Goal: Task Accomplishment & Management: Manage account settings

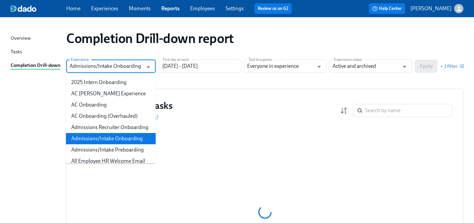
click at [109, 67] on input "Admissions/Intake Onboarding" at bounding box center [106, 66] width 73 height 13
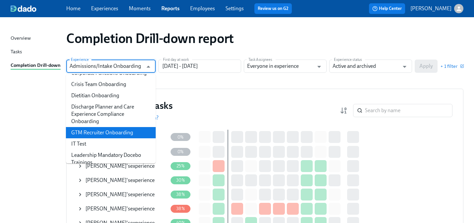
scroll to position [214, 0]
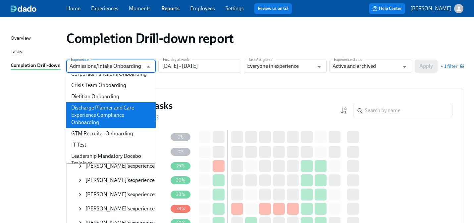
click at [101, 108] on li "Discharge Planner and Care Experience Compliance Onboarding" at bounding box center [111, 115] width 90 height 26
type input "Discharge Planner and Care Experience Compliance Onboarding"
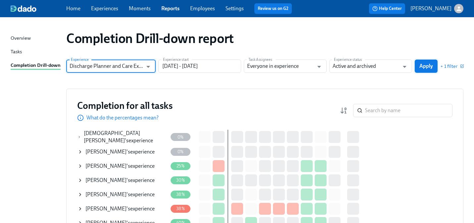
click at [425, 65] on span "Apply" at bounding box center [427, 66] width 14 height 7
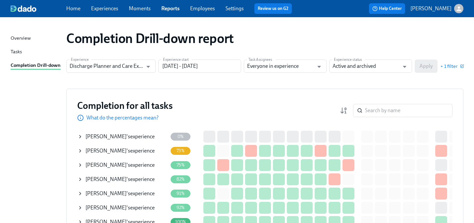
click at [107, 150] on span "D’Andra Jones" at bounding box center [106, 151] width 41 height 6
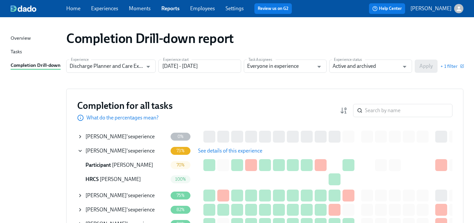
click at [134, 133] on div "Ashley Richter 's experience" at bounding box center [123, 136] width 90 height 13
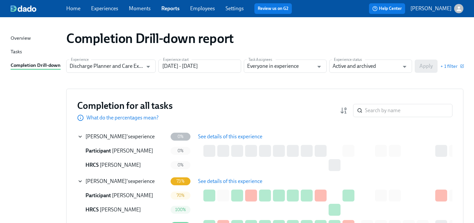
click at [209, 136] on span "See details of this experience" at bounding box center [230, 137] width 64 height 7
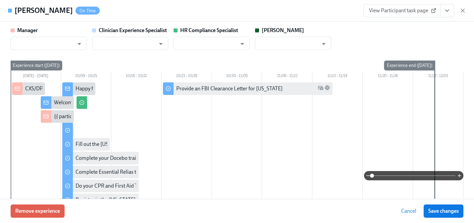
type input "Jean Celestin"
type input "[PERSON_NAME]"
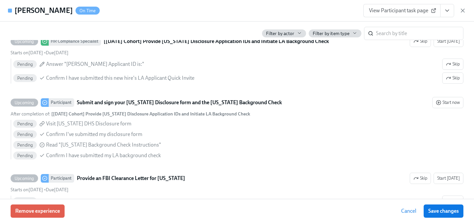
scroll to position [963, 0]
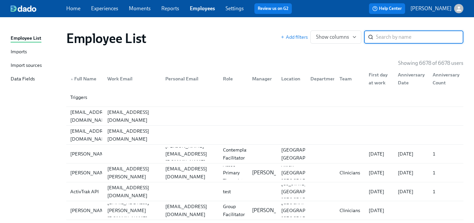
paste input "[PERSON_NAME]"
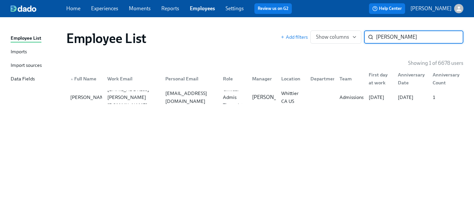
type input "[PERSON_NAME]"
click at [195, 96] on div "[EMAIL_ADDRESS][DOMAIN_NAME]" at bounding box center [190, 98] width 55 height 16
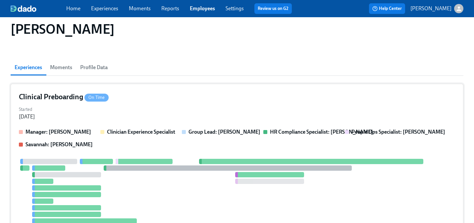
scroll to position [37, 0]
click at [148, 141] on div "Manager: [PERSON_NAME] Clinician Experience Specialist Group Lead: [PERSON_NAME…" at bounding box center [237, 138] width 437 height 20
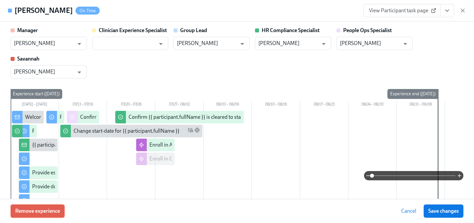
click at [62, 209] on button "Remove experience" at bounding box center [38, 211] width 54 height 13
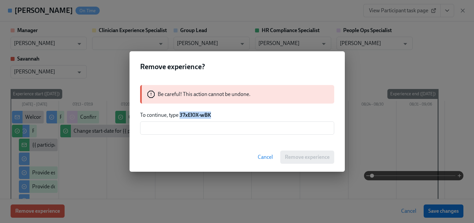
drag, startPoint x: 212, startPoint y: 115, endPoint x: 180, endPoint y: 115, distance: 32.2
click at [180, 115] on p "To continue, type 37xEl0X-wBK" at bounding box center [237, 115] width 194 height 7
copy strong "37xEl0X-wBK"
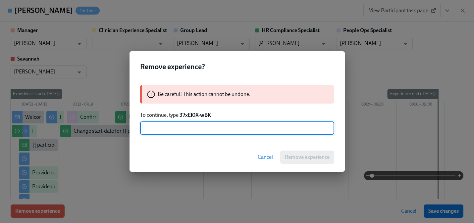
click at [176, 129] on input "text" at bounding box center [237, 128] width 194 height 13
paste input "37xEl0X-wBK"
type input "37xEl0X-wBK"
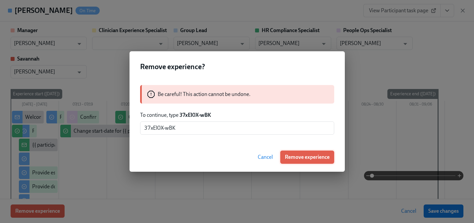
click at [288, 161] on button "Remove experience" at bounding box center [307, 157] width 54 height 13
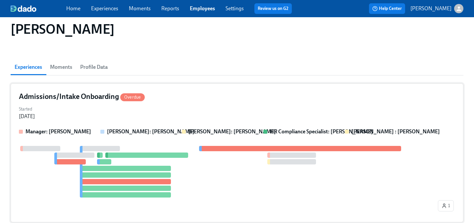
click at [167, 133] on strong "[PERSON_NAME]: [PERSON_NAME]" at bounding box center [151, 132] width 88 height 6
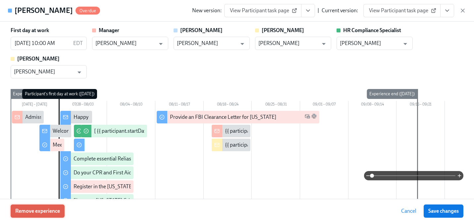
click at [56, 213] on span "Remove experience" at bounding box center [37, 211] width 45 height 7
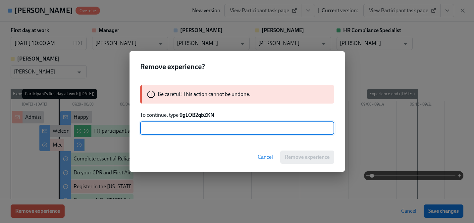
click at [189, 114] on strong "9gLOB2qbZKN" at bounding box center [197, 115] width 35 height 6
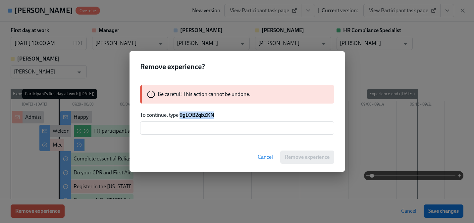
click at [189, 114] on strong "9gLOB2qbZKN" at bounding box center [197, 115] width 35 height 6
copy strong "9gLOB2qbZKN"
click at [176, 131] on input "text" at bounding box center [237, 128] width 194 height 13
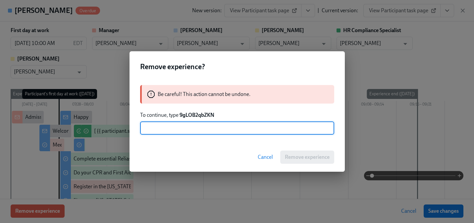
paste input "9gLOB2qbZKN"
type input "9gLOB2qbZKN"
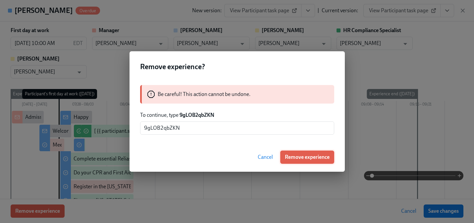
click at [281, 160] on button "Remove experience" at bounding box center [307, 157] width 54 height 13
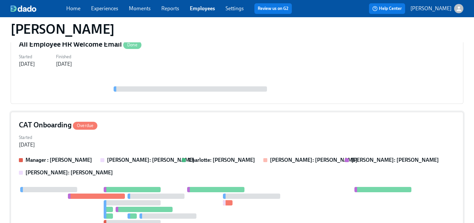
scroll to position [169, 0]
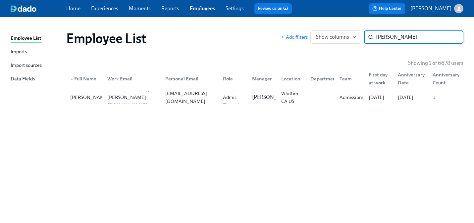
paste input "[PERSON_NAME]"
type input "[PERSON_NAME]"
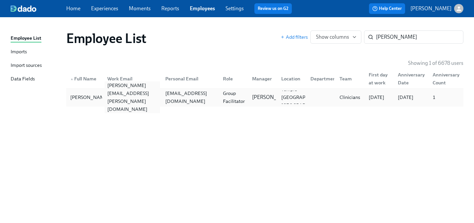
click at [110, 98] on div "[PERSON_NAME][EMAIL_ADDRESS][PERSON_NAME][DOMAIN_NAME]" at bounding box center [132, 98] width 55 height 32
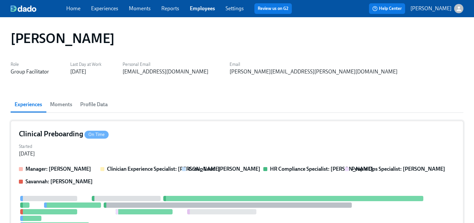
scroll to position [20, 0]
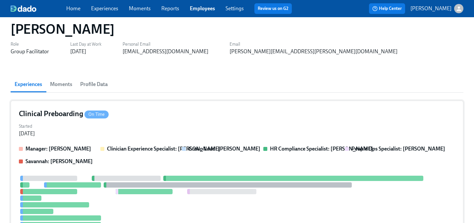
click at [122, 125] on div "Started [DATE]" at bounding box center [237, 130] width 437 height 16
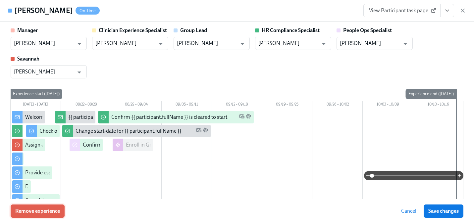
click at [48, 211] on span "Remove experience" at bounding box center [37, 211] width 45 height 7
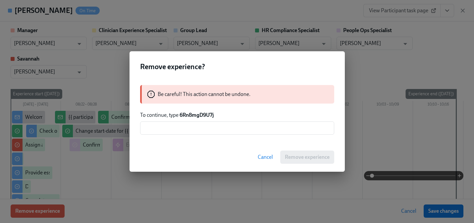
click at [189, 113] on strong "6Rn8mgD9U7j" at bounding box center [197, 115] width 34 height 6
copy strong "6Rn8mgD9U7j"
click at [188, 132] on input "text" at bounding box center [237, 128] width 194 height 13
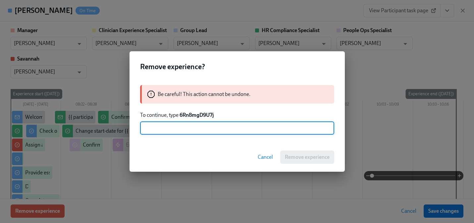
paste input "6Rn8mgD9U7j"
type input "6Rn8mgD9U7j"
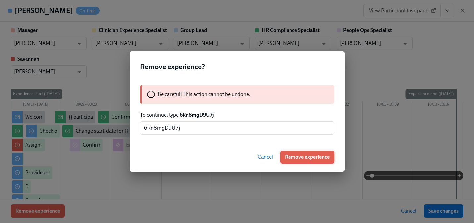
click at [294, 160] on span "Remove experience" at bounding box center [307, 157] width 45 height 7
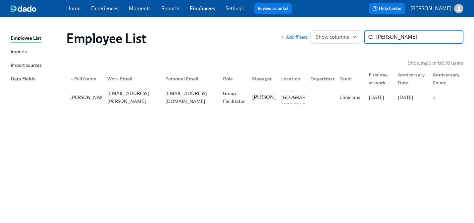
paste input "Hampt"
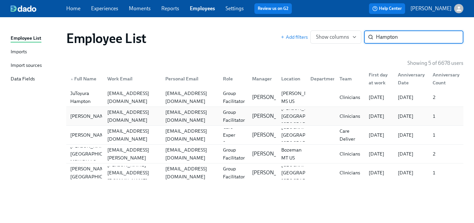
type input "Hampton"
click at [167, 116] on div "[EMAIL_ADDRESS][DOMAIN_NAME]" at bounding box center [190, 116] width 55 height 16
type input "v"
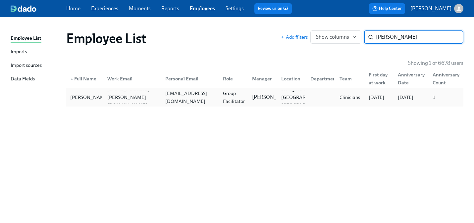
type input "[PERSON_NAME]"
click at [161, 101] on div "[EMAIL_ADDRESS][DOMAIN_NAME]" at bounding box center [189, 97] width 58 height 13
paste input "[PERSON_NAME]"
type input "[PERSON_NAME]"
click at [172, 97] on div "[EMAIL_ADDRESS][DOMAIN_NAME]" at bounding box center [190, 98] width 55 height 16
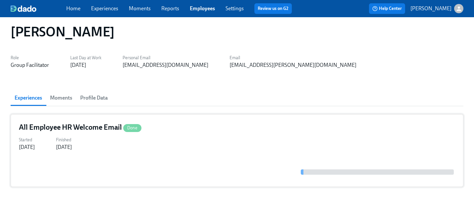
scroll to position [7, 0]
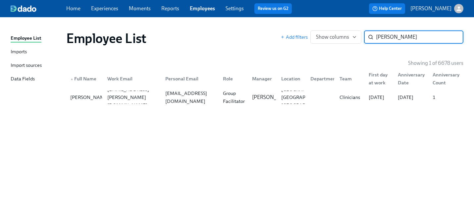
paste input "[PERSON_NAME]"
type input "[PERSON_NAME]"
click at [217, 95] on div "[EMAIL_ADDRESS][DOMAIN_NAME]" at bounding box center [190, 98] width 55 height 16
paste input "[PERSON_NAME]"
type input "[PERSON_NAME]"
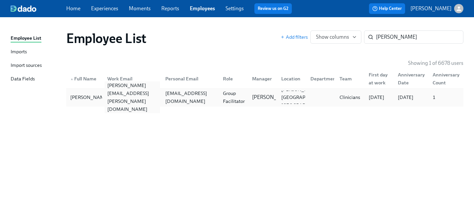
click at [157, 95] on div "[PERSON_NAME][EMAIL_ADDRESS][PERSON_NAME][DOMAIN_NAME]" at bounding box center [132, 98] width 55 height 32
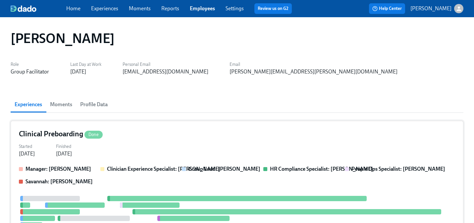
click at [149, 159] on div "Clinical Preboarding Done Started [DATE] Finished [DATE] Manager: [PERSON_NAME]…" at bounding box center [237, 207] width 453 height 172
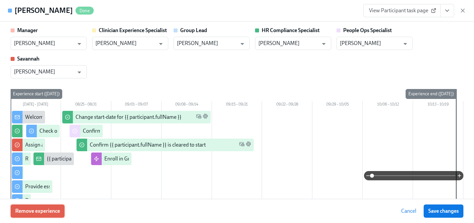
click at [55, 212] on span "Remove experience" at bounding box center [37, 211] width 45 height 7
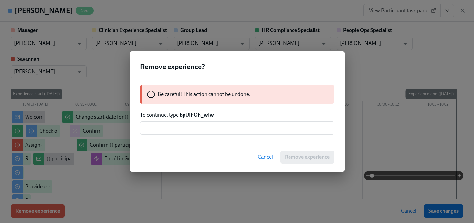
click at [199, 115] on strong "bpUIFOh_wIw" at bounding box center [197, 115] width 34 height 6
copy strong "bpUIFOh_wIw"
click at [196, 133] on input "text" at bounding box center [237, 128] width 194 height 13
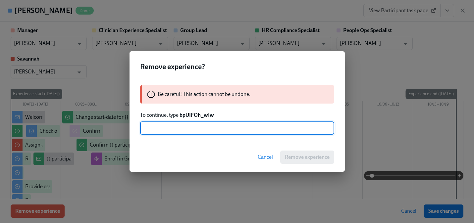
paste input "bpUIFOh_wIw"
type input "bpUIFOh_wIw"
click at [301, 159] on span "Remove experience" at bounding box center [307, 157] width 45 height 7
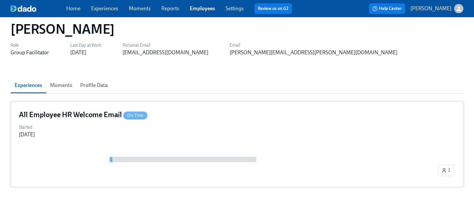
scroll to position [28, 0]
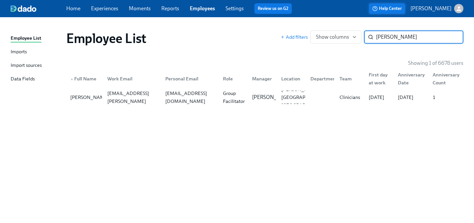
paste input "[PERSON_NAME]"
type input "[PERSON_NAME]"
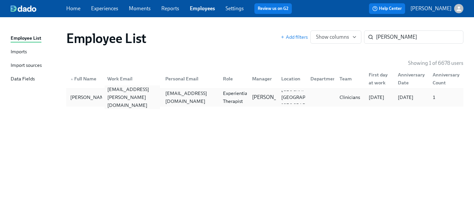
click at [128, 97] on div "[EMAIL_ADDRESS][PERSON_NAME][DOMAIN_NAME]" at bounding box center [132, 98] width 55 height 24
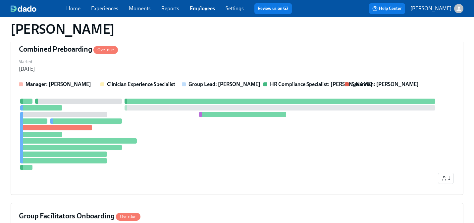
scroll to position [192, 0]
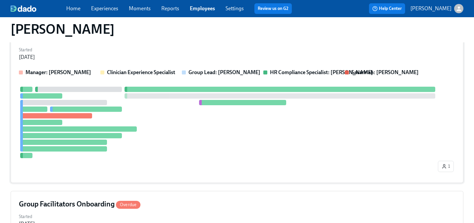
click at [144, 131] on div at bounding box center [228, 123] width 418 height 72
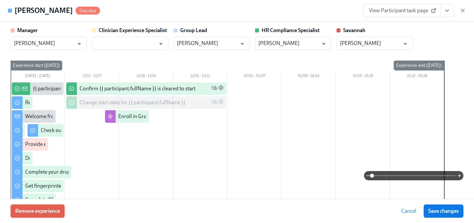
click at [36, 212] on span "Remove experience" at bounding box center [37, 211] width 45 height 7
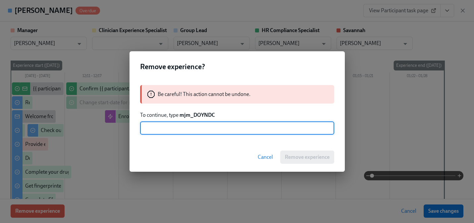
click at [202, 115] on strong "mjm_DOYNDC" at bounding box center [197, 115] width 35 height 6
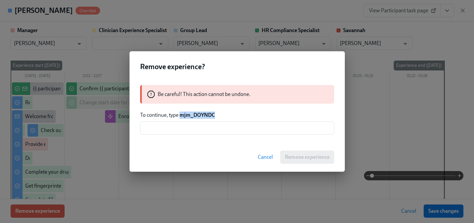
click at [202, 115] on strong "mjm_DOYNDC" at bounding box center [197, 115] width 35 height 6
copy strong "mjm_DOYNDC"
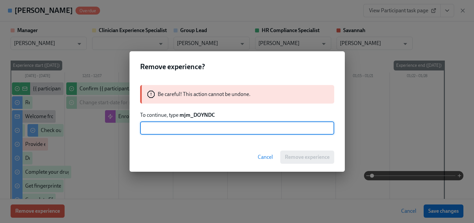
click at [196, 125] on input "text" at bounding box center [237, 128] width 194 height 13
paste input "mjm_DOYNDC"
type input "mjm_DOYNDC"
click at [286, 153] on button "Remove experience" at bounding box center [307, 157] width 54 height 13
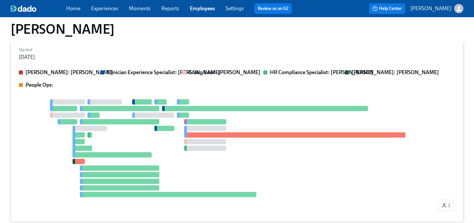
click at [152, 147] on div at bounding box center [228, 148] width 418 height 98
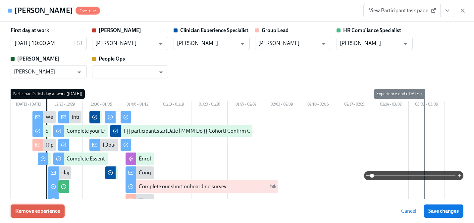
click at [47, 213] on span "Remove experience" at bounding box center [37, 211] width 45 height 7
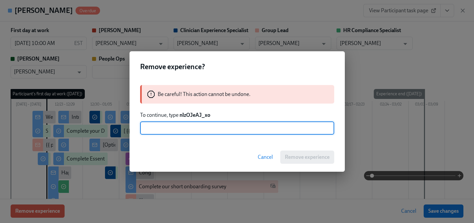
click at [185, 116] on strong "nlzOJeAJ_xo" at bounding box center [195, 115] width 31 height 6
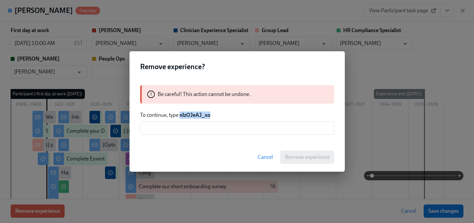
click at [185, 116] on strong "nlzOJeAJ_xo" at bounding box center [195, 115] width 31 height 6
copy strong "nlzOJeAJ_xo"
click at [186, 132] on input "text" at bounding box center [237, 128] width 194 height 13
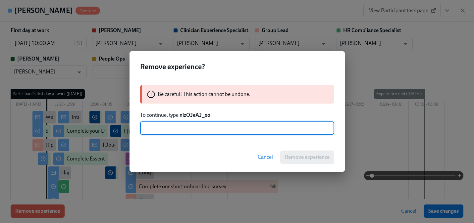
paste input "nlzOJeAJ_xo"
type input "nlzOJeAJ_xo"
click at [288, 158] on span "Remove experience" at bounding box center [307, 157] width 45 height 7
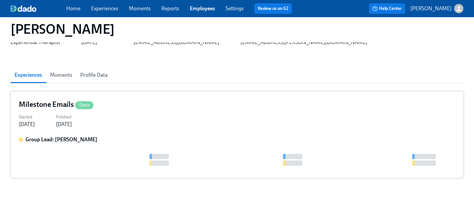
click at [119, 116] on div "Started [DATE] Finished [DATE]" at bounding box center [237, 120] width 437 height 16
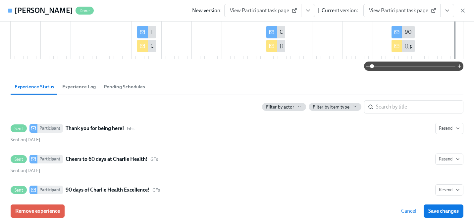
scroll to position [82, 0]
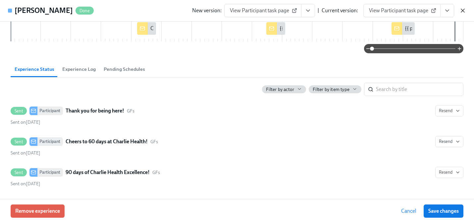
click at [463, 13] on icon "button" at bounding box center [463, 10] width 7 height 7
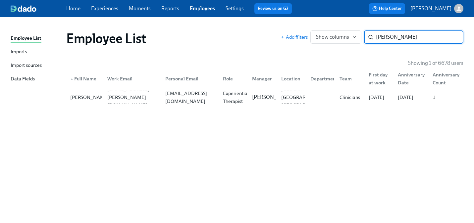
paste input "[PERSON_NAME]"
type input "[PERSON_NAME]"
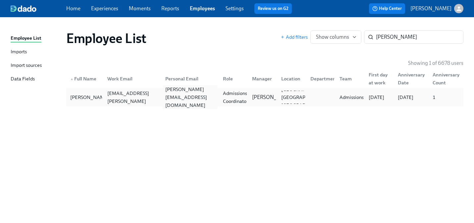
click at [186, 97] on div "[PERSON_NAME][EMAIL_ADDRESS][DOMAIN_NAME]" at bounding box center [190, 98] width 55 height 24
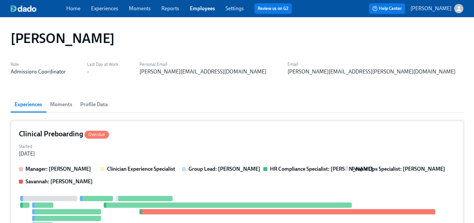
click at [141, 152] on div "Started [DATE]" at bounding box center [237, 150] width 437 height 16
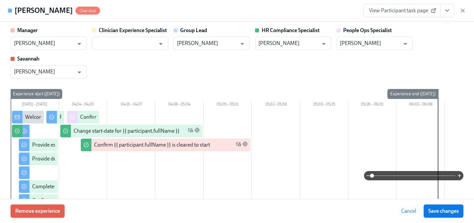
click at [49, 210] on span "Remove experience" at bounding box center [37, 211] width 45 height 7
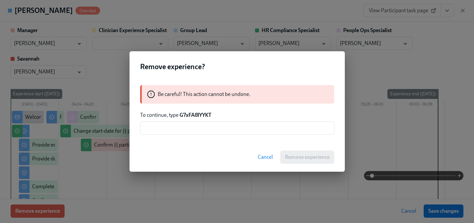
click at [187, 116] on strong "G7xFA8lYYKT" at bounding box center [196, 115] width 32 height 6
copy strong "G7xFA8lYYKT"
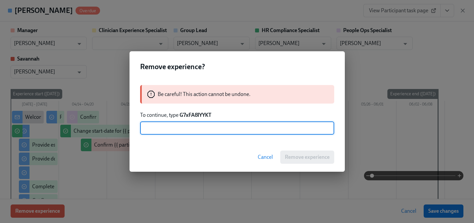
click at [184, 123] on input "text" at bounding box center [237, 128] width 194 height 13
paste input "G7xFA8lYYKT"
type input "G7xFA8lYYKT"
click at [291, 154] on button "Remove experience" at bounding box center [307, 157] width 54 height 13
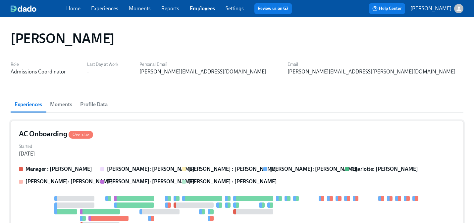
click at [189, 149] on div "Started [DATE]" at bounding box center [237, 150] width 437 height 16
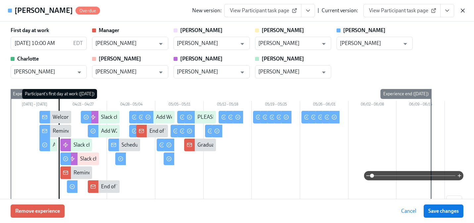
click at [464, 9] on icon "button" at bounding box center [463, 10] width 7 height 7
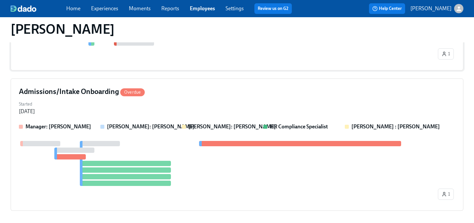
scroll to position [198, 0]
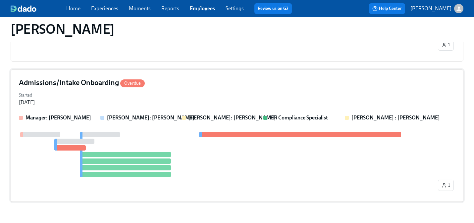
click at [224, 162] on div at bounding box center [228, 154] width 418 height 45
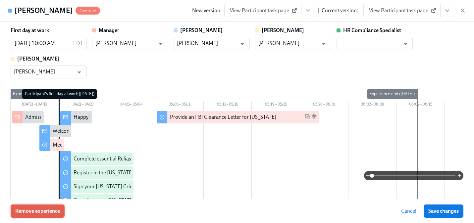
click at [57, 209] on span "Remove experience" at bounding box center [37, 211] width 45 height 7
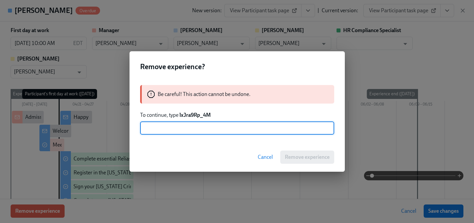
click at [192, 116] on strong "lxJra9Rp_4M" at bounding box center [195, 115] width 31 height 6
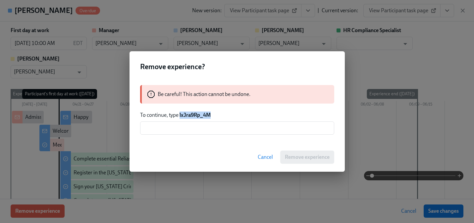
click at [192, 116] on strong "lxJra9Rp_4M" at bounding box center [195, 115] width 31 height 6
copy strong "lxJra9Rp_4M"
click at [184, 130] on input "text" at bounding box center [237, 128] width 194 height 13
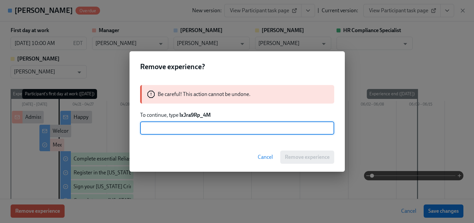
paste input "lxJra9Rp_4M"
type input "lxJra9Rp_4M"
click at [305, 160] on span "Remove experience" at bounding box center [307, 157] width 45 height 7
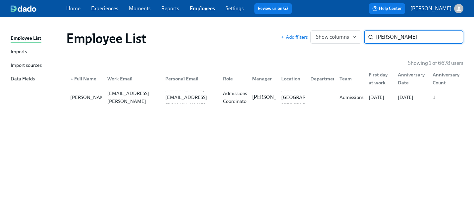
paste input "[MEDICAL_DATA] De La Torre"
type input "[MEDICAL_DATA] De La Torre"
click at [210, 94] on div "[EMAIL_ADDRESS][DOMAIN_NAME]" at bounding box center [190, 98] width 55 height 16
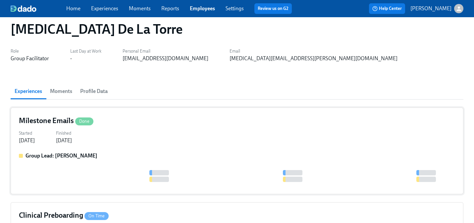
scroll to position [20, 0]
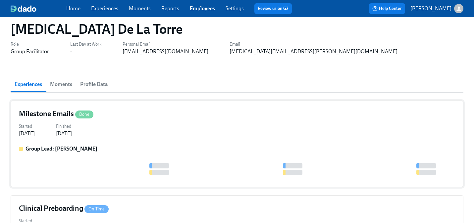
click at [135, 158] on div "Group Lead: [PERSON_NAME]" at bounding box center [237, 163] width 437 height 34
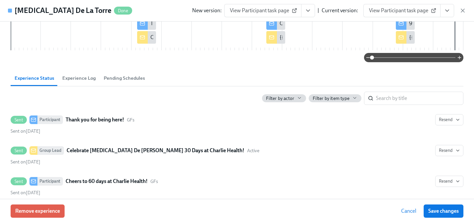
scroll to position [174, 0]
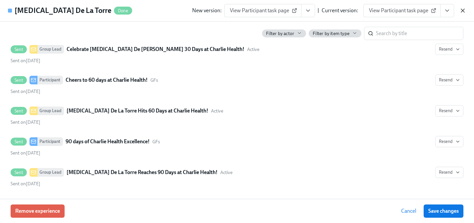
click at [464, 10] on icon "button" at bounding box center [463, 10] width 7 height 7
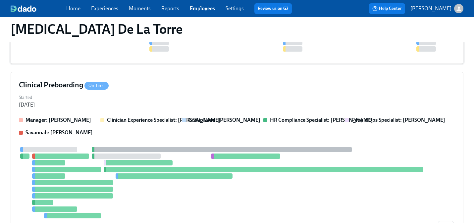
scroll to position [147, 0]
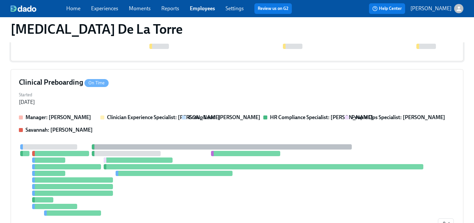
click at [150, 158] on div at bounding box center [138, 160] width 69 height 5
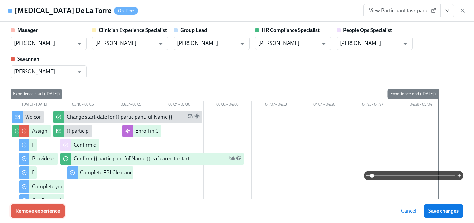
click at [53, 210] on span "Remove experience" at bounding box center [37, 211] width 45 height 7
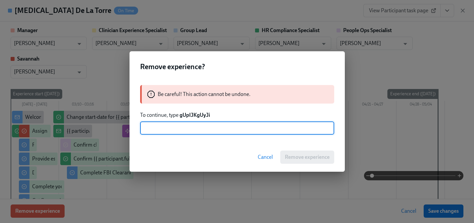
click at [199, 117] on strong "gUpIJKgUyJi" at bounding box center [195, 115] width 30 height 6
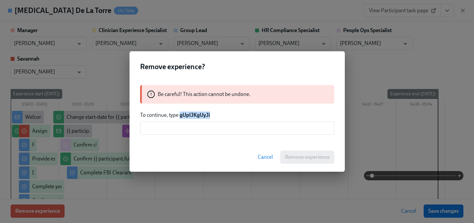
click at [199, 117] on strong "gUpIJKgUyJi" at bounding box center [195, 115] width 30 height 6
copy strong "gUpIJKgUyJi"
click at [192, 132] on input "text" at bounding box center [237, 128] width 194 height 13
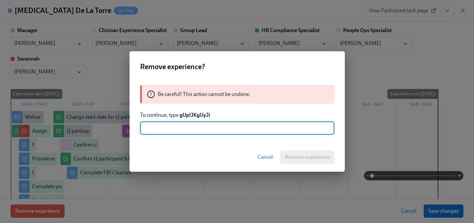
paste input "gUpIJKgUyJi"
type input "gUpIJKgUyJi"
click at [284, 153] on button "Remove experience" at bounding box center [307, 157] width 54 height 13
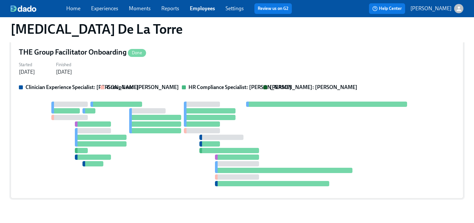
scroll to position [184, 0]
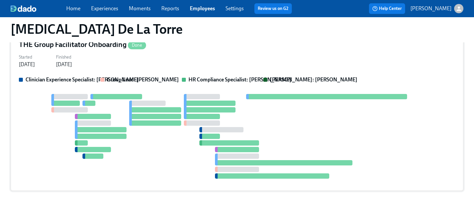
click at [121, 162] on div at bounding box center [237, 136] width 437 height 85
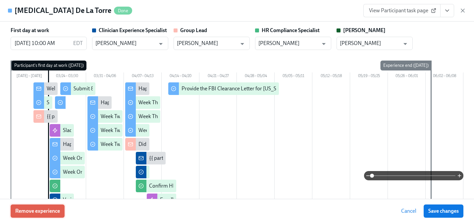
click at [58, 212] on span "Remove experience" at bounding box center [37, 211] width 45 height 7
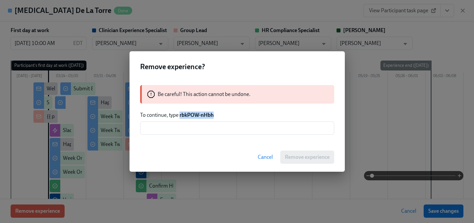
drag, startPoint x: 215, startPoint y: 116, endPoint x: 180, endPoint y: 115, distance: 35.2
click at [180, 115] on p "To continue, type rbkPOW-nHbh" at bounding box center [237, 115] width 194 height 7
copy strong "rbkPOW-nHbh"
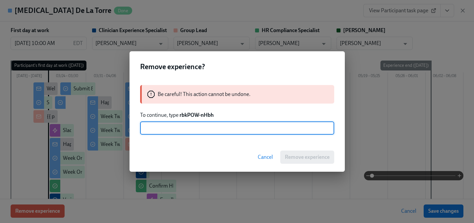
click at [179, 124] on input "text" at bounding box center [237, 128] width 194 height 13
paste input "rbkPOW-nHbh"
type input "rbkPOW-nHbh"
click at [322, 160] on span "Remove experience" at bounding box center [307, 157] width 45 height 7
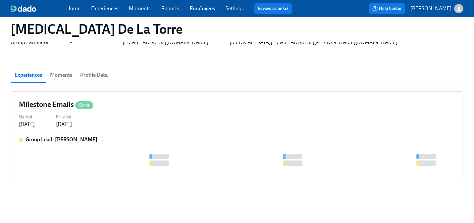
scroll to position [30, 0]
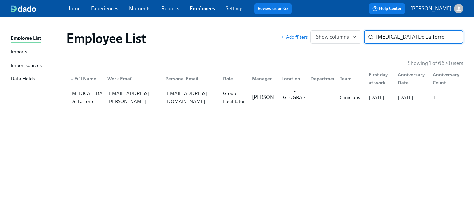
paste input "[PERSON_NAME]"
type input "[PERSON_NAME]"
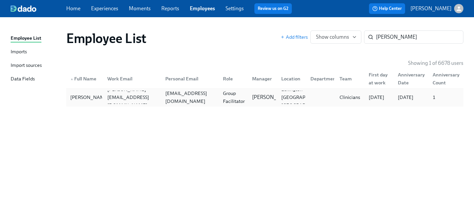
click at [165, 96] on div "[EMAIL_ADDRESS][DOMAIN_NAME]" at bounding box center [190, 98] width 55 height 16
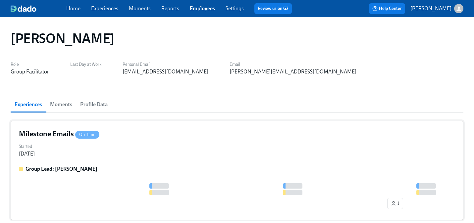
click at [69, 163] on div "Milestone Emails On Time Started [DATE] Group Lead: [PERSON_NAME] 1" at bounding box center [237, 170] width 453 height 99
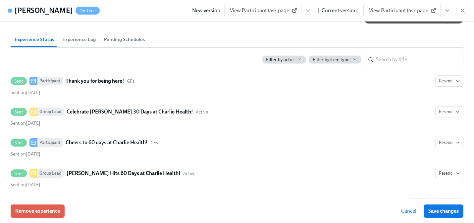
scroll to position [181, 0]
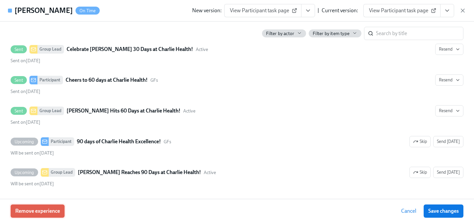
click at [39, 209] on span "Remove experience" at bounding box center [37, 211] width 45 height 7
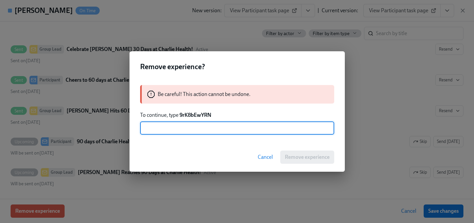
click at [196, 112] on strong "9rK8bEwYRN" at bounding box center [196, 115] width 32 height 6
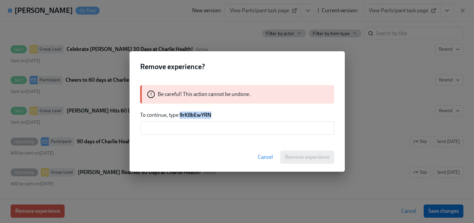
click at [196, 112] on strong "9rK8bEwYRN" at bounding box center [196, 115] width 32 height 6
click at [193, 126] on input "text" at bounding box center [237, 128] width 194 height 13
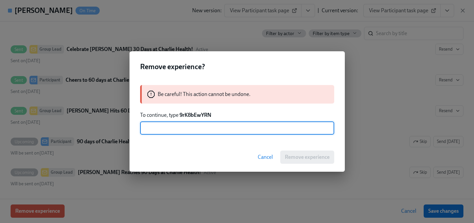
paste input "9rK8bEwYRN"
type input "9rK8bEwYRN"
click at [292, 159] on span "Remove experience" at bounding box center [307, 157] width 45 height 7
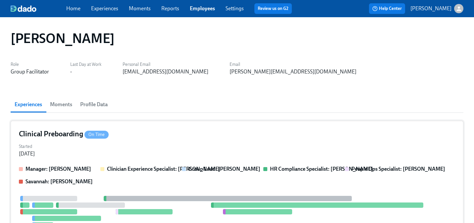
click at [213, 158] on div "Clinical Preboarding On Time Started [DATE] Manager: [PERSON_NAME] Clinician Ex…" at bounding box center [237, 210] width 453 height 178
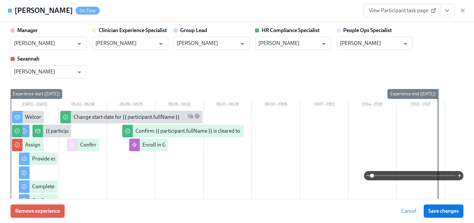
click at [45, 213] on span "Remove experience" at bounding box center [37, 211] width 45 height 7
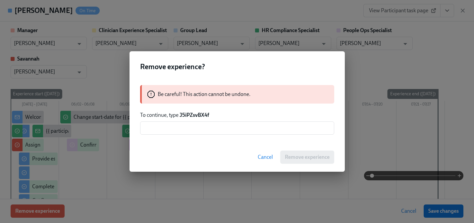
click at [195, 115] on strong "J5iPZsvBX4f" at bounding box center [195, 115] width 30 height 6
click at [190, 134] on input "text" at bounding box center [237, 128] width 194 height 13
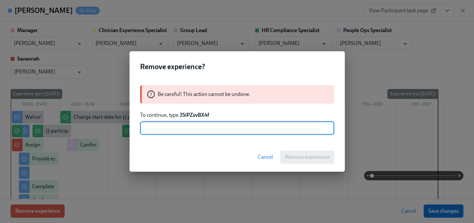
paste input "J5iPZsvBX4f"
type input "J5iPZsvBX4f"
click at [282, 156] on button "Remove experience" at bounding box center [307, 157] width 54 height 13
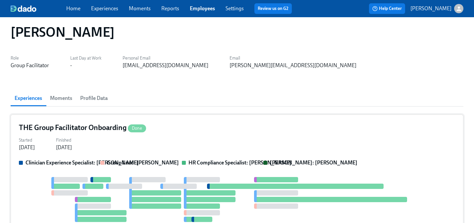
scroll to position [7, 0]
click at [283, 157] on div "THE Group Facilitator Onboarding Done Started [DATE] Finished [DATE] Clinician …" at bounding box center [237, 190] width 453 height 153
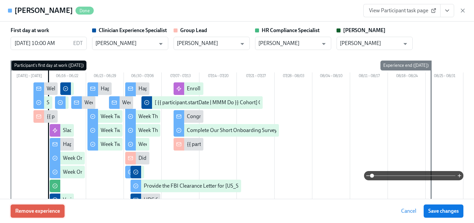
click at [53, 215] on button "Remove experience" at bounding box center [38, 211] width 54 height 13
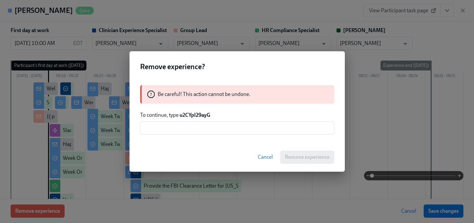
click at [197, 116] on strong "u2CYpI29ayG" at bounding box center [195, 115] width 31 height 6
click at [196, 131] on input "text" at bounding box center [237, 128] width 194 height 13
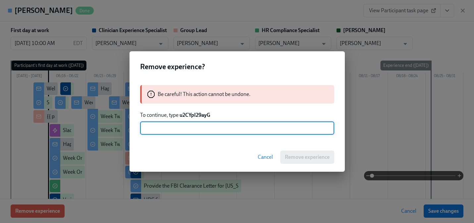
paste input "u2CYpI29ayG"
type input "u2CYpI29ayG"
click at [293, 159] on span "Remove experience" at bounding box center [307, 157] width 45 height 7
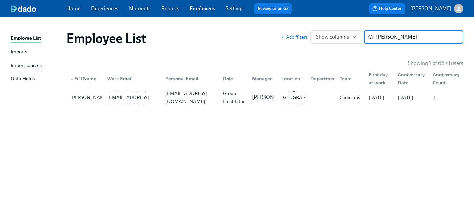
paste input "[PERSON_NAME]"
type input "[PERSON_NAME]"
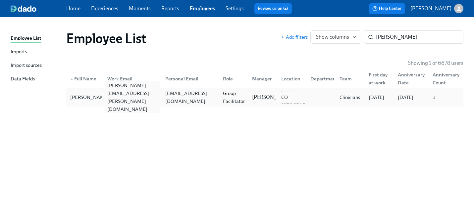
click at [151, 98] on div "[PERSON_NAME][EMAIL_ADDRESS][PERSON_NAME][DOMAIN_NAME]" at bounding box center [132, 98] width 55 height 32
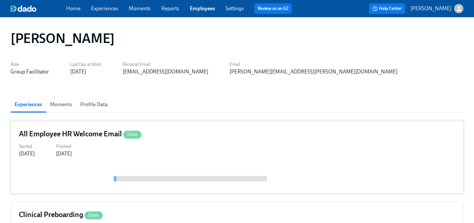
click at [99, 159] on div "All Employee HR Welcome Email Done Started [DATE] Finished [DATE]" at bounding box center [237, 157] width 453 height 73
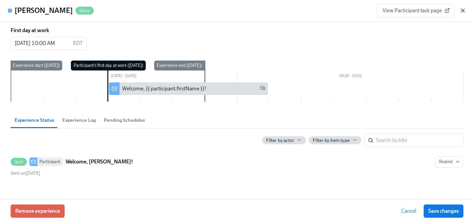
click at [462, 11] on icon "button" at bounding box center [463, 10] width 7 height 7
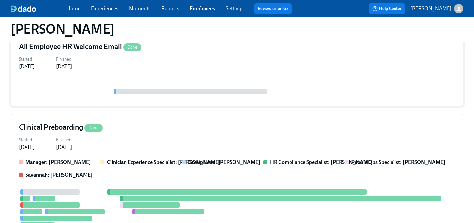
scroll to position [99, 0]
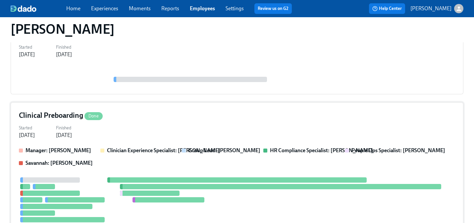
click at [239, 125] on div "Started [DATE] Finished [DATE]" at bounding box center [237, 131] width 437 height 16
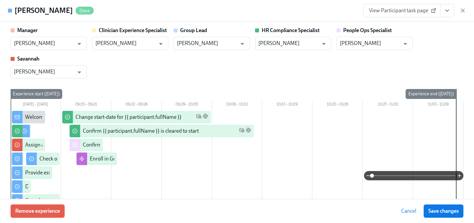
click at [48, 211] on span "Remove experience" at bounding box center [37, 211] width 45 height 7
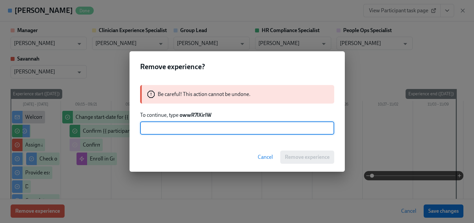
click at [199, 115] on strong "owwR7lXirIW" at bounding box center [196, 115] width 32 height 6
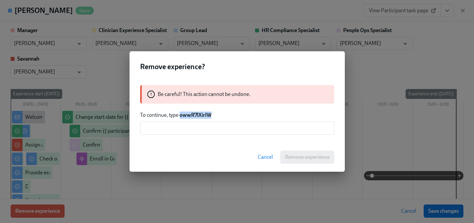
click at [199, 115] on strong "owwR7lXirIW" at bounding box center [196, 115] width 32 height 6
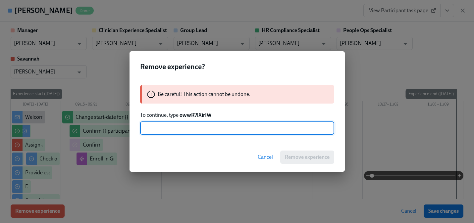
click at [189, 126] on input "text" at bounding box center [237, 128] width 194 height 13
paste input "owwR7lXirIW"
type input "owwR7lXirIW"
click at [306, 156] on span "Remove experience" at bounding box center [307, 157] width 45 height 7
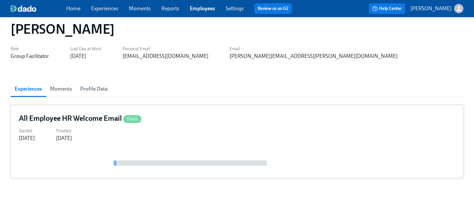
scroll to position [16, 0]
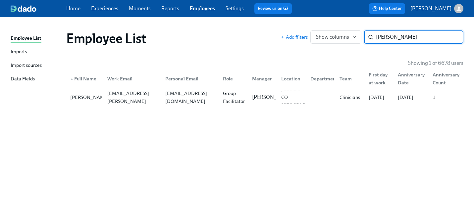
paste input "[PERSON_NAME]"
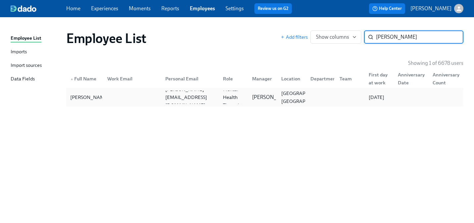
type input "[PERSON_NAME]"
click at [154, 100] on div at bounding box center [131, 97] width 58 height 13
paste input "[PERSON_NAME]"
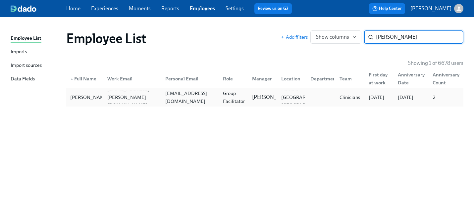
type input "[PERSON_NAME]"
click at [172, 93] on div "[EMAIL_ADDRESS][DOMAIN_NAME]" at bounding box center [190, 98] width 55 height 16
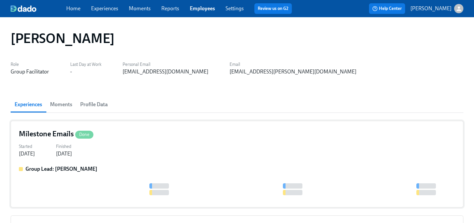
click at [116, 165] on div "Milestone Emails Done Started [DATE] Finished [DATE] Group Lead: [PERSON_NAME]" at bounding box center [237, 164] width 453 height 87
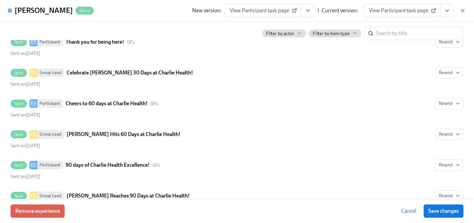
scroll to position [174, 0]
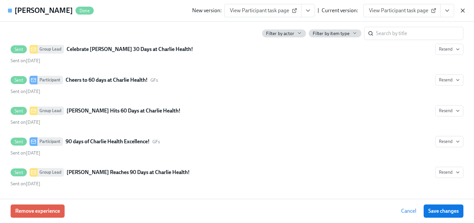
click at [462, 11] on icon "button" at bounding box center [462, 10] width 3 height 3
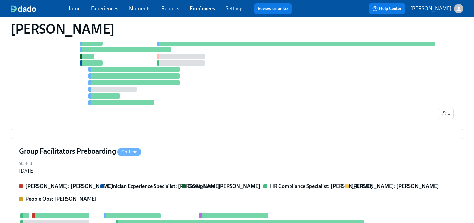
scroll to position [294, 0]
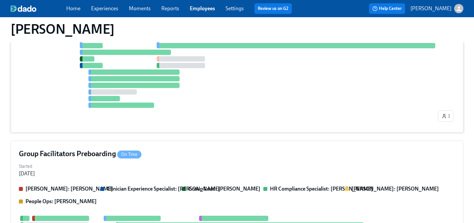
click at [155, 119] on div "1" at bounding box center [237, 61] width 437 height 128
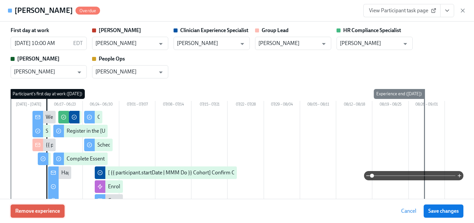
click at [48, 211] on span "Remove experience" at bounding box center [37, 211] width 45 height 7
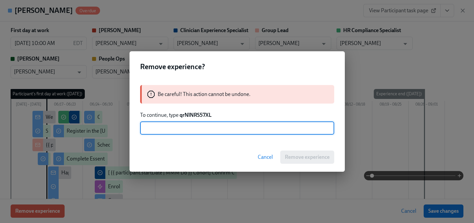
click at [199, 114] on strong "qrNlNRS57XL" at bounding box center [196, 115] width 32 height 6
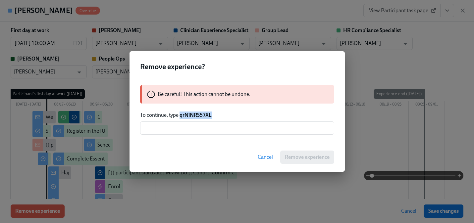
click at [199, 114] on strong "qrNlNRS57XL" at bounding box center [196, 115] width 32 height 6
click at [193, 130] on input "text" at bounding box center [237, 128] width 194 height 13
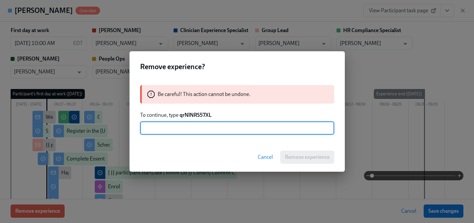
paste input "qrNlNRS57XL"
type input "qrNlNRS57XL"
click at [292, 156] on span "Remove experience" at bounding box center [307, 157] width 45 height 7
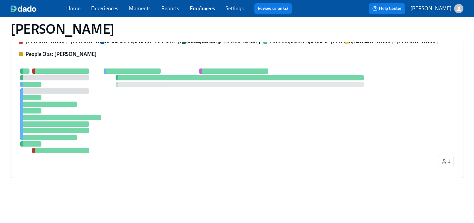
scroll to position [75, 0]
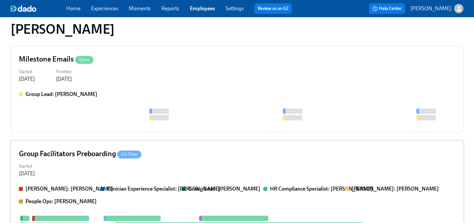
click at [191, 175] on div "Started [DATE]" at bounding box center [237, 170] width 437 height 16
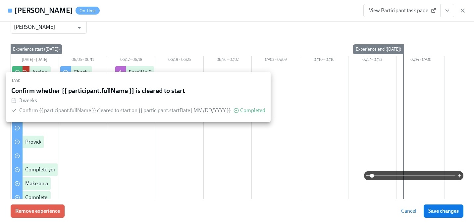
scroll to position [50, 0]
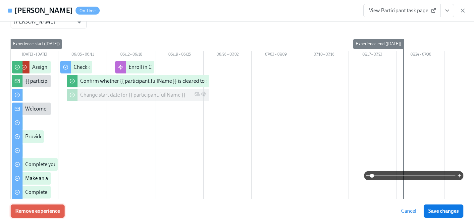
click at [54, 208] on button "Remove experience" at bounding box center [38, 211] width 54 height 13
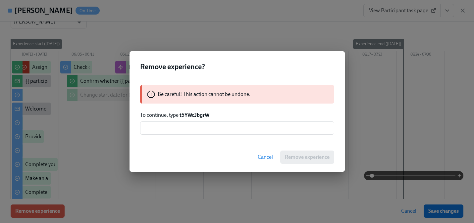
click at [199, 115] on strong "t5YWcJbgrW" at bounding box center [195, 115] width 30 height 6
click at [195, 129] on input "text" at bounding box center [237, 128] width 194 height 13
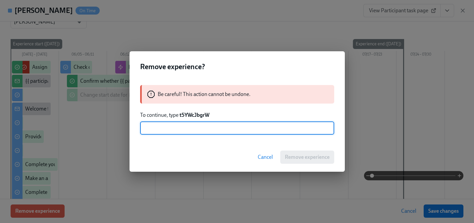
paste input "t5YWcJbgrW"
type input "t5YWcJbgrW"
click at [288, 157] on span "Remove experience" at bounding box center [307, 157] width 45 height 7
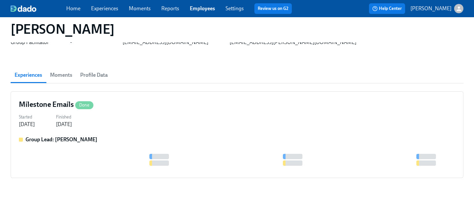
scroll to position [30, 0]
click at [226, 118] on div "Started [DATE] Finished [DATE]" at bounding box center [237, 120] width 437 height 16
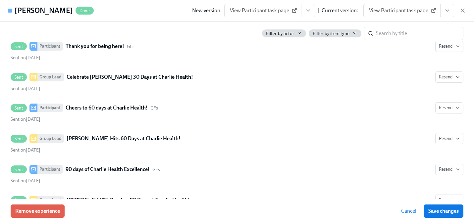
scroll to position [174, 0]
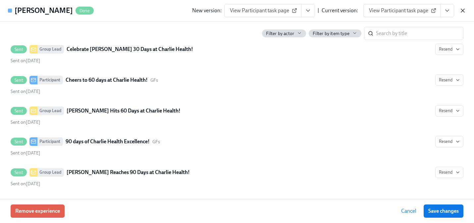
click at [461, 10] on icon "button" at bounding box center [463, 10] width 7 height 7
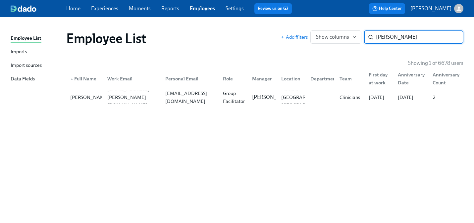
paste input "[PERSON_NAME]"
type input "[PERSON_NAME]"
click at [206, 95] on div "[EMAIL_ADDRESS][DOMAIN_NAME]" at bounding box center [190, 98] width 55 height 16
paste input "[PERSON_NAME]"
type input "[PERSON_NAME]"
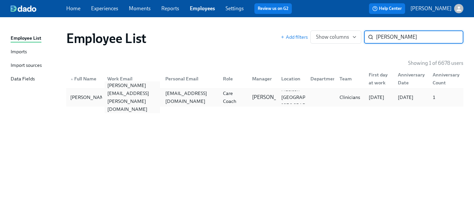
click at [129, 97] on div "[PERSON_NAME][EMAIL_ADDRESS][PERSON_NAME][DOMAIN_NAME]" at bounding box center [132, 98] width 55 height 32
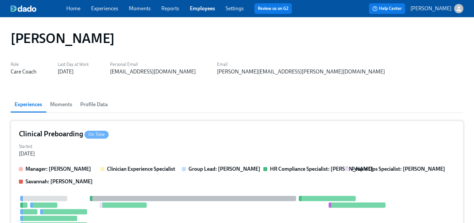
click at [188, 154] on div "Started [DATE]" at bounding box center [237, 150] width 437 height 16
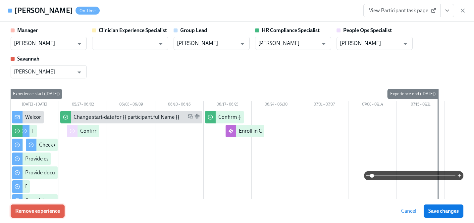
click at [46, 212] on span "Remove experience" at bounding box center [37, 211] width 45 height 7
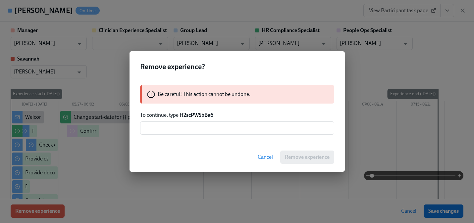
click at [198, 115] on strong "H2scPWSbBa6" at bounding box center [197, 115] width 34 height 6
click at [194, 127] on input "text" at bounding box center [237, 128] width 194 height 13
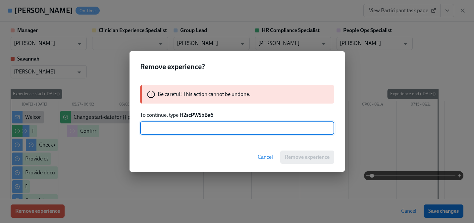
paste input "H2scPWSbBa6"
type input "H2scPWSbBa6"
click at [305, 158] on span "Remove experience" at bounding box center [307, 157] width 45 height 7
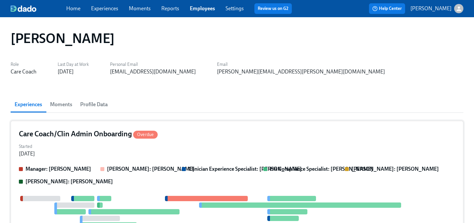
click at [164, 150] on div "Started [DATE]" at bounding box center [237, 150] width 437 height 16
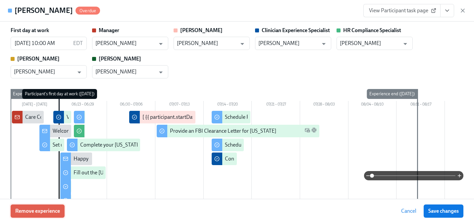
click at [48, 214] on span "Remove experience" at bounding box center [37, 211] width 45 height 7
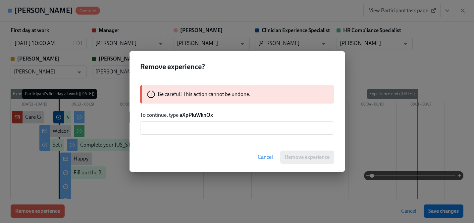
click at [193, 115] on strong "aXpPluWknOx" at bounding box center [196, 115] width 33 height 6
click at [193, 131] on input "text" at bounding box center [237, 128] width 194 height 13
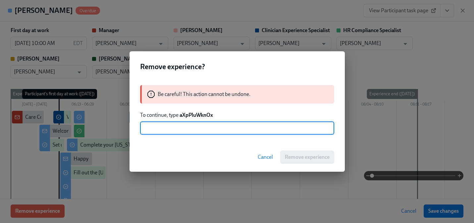
paste input "aXpPluWknOx"
type input "aXpPluWknOx"
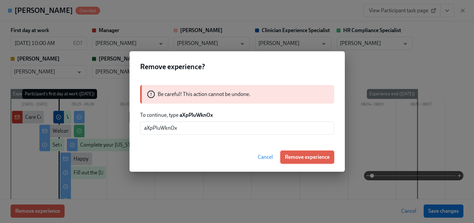
click at [283, 158] on button "Remove experience" at bounding box center [307, 157] width 54 height 13
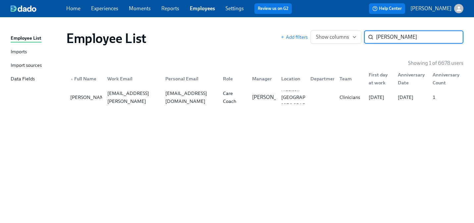
click at [386, 37] on input "[PERSON_NAME]" at bounding box center [420, 36] width 88 height 13
paste input "[PERSON_NAME]"
type input "[PERSON_NAME]"
click at [161, 110] on div "Employee List Add filters Show columns [PERSON_NAME] ​ Showing 1 of 6678 users …" at bounding box center [237, 116] width 453 height 182
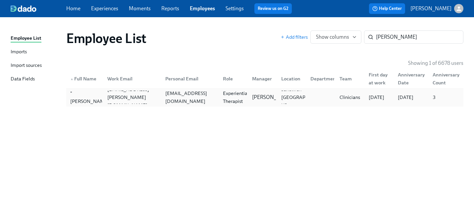
click at [160, 105] on div "[PERSON_NAME] "[PERSON_NAME]" Peuler [EMAIL_ADDRESS][PERSON_NAME][DOMAIN_NAME] …" at bounding box center [264, 97] width 397 height 19
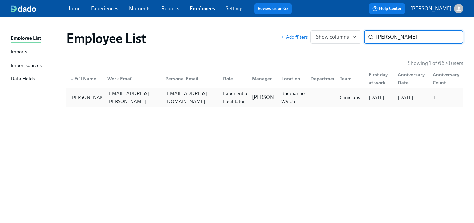
type input "[PERSON_NAME]"
click at [201, 102] on div "[EMAIL_ADDRESS][DOMAIN_NAME]" at bounding box center [189, 97] width 58 height 13
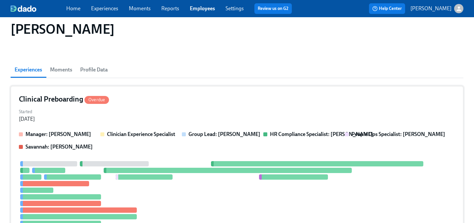
scroll to position [50, 0]
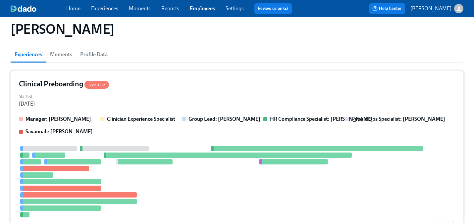
click at [158, 152] on div at bounding box center [228, 182] width 418 height 72
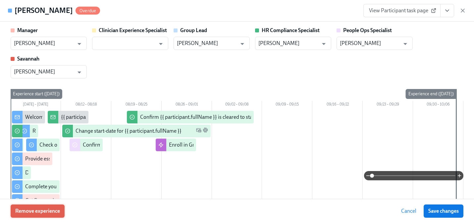
click at [58, 209] on span "Remove experience" at bounding box center [37, 211] width 45 height 7
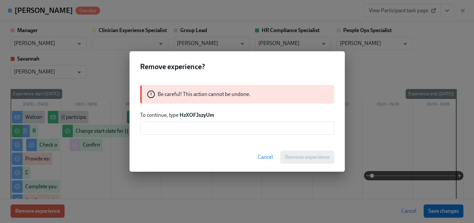
click at [199, 115] on strong "HzXOFJszyUm" at bounding box center [197, 115] width 35 height 6
click at [193, 129] on input "text" at bounding box center [237, 128] width 194 height 13
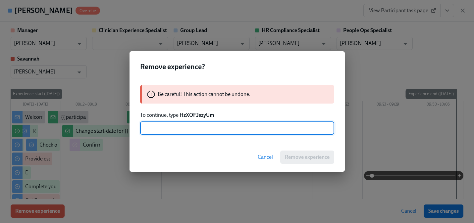
paste input "HzXOFJszyUm"
type input "HzXOFJszyUm"
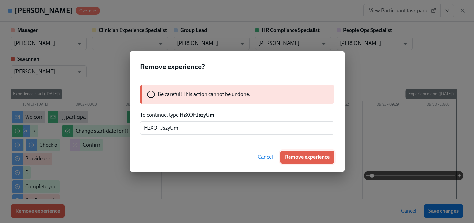
click at [288, 155] on span "Remove experience" at bounding box center [307, 157] width 45 height 7
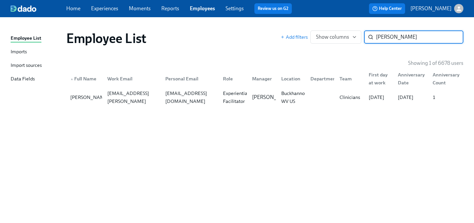
paste input "[PERSON_NAME]"
type input "[PERSON_NAME]"
click at [178, 99] on div "[EMAIL_ADDRESS][DOMAIN_NAME]" at bounding box center [190, 98] width 55 height 16
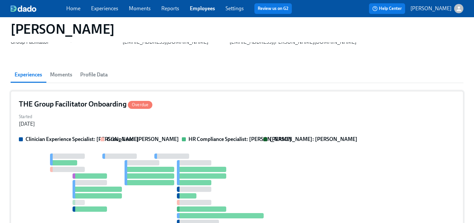
scroll to position [34, 0]
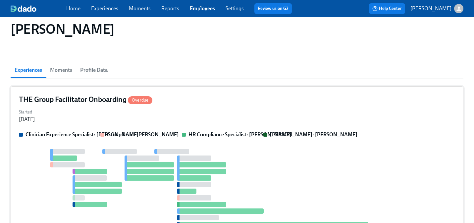
click at [152, 141] on div "Clinician Experience Specialist: [PERSON_NAME] Group Lead: [PERSON_NAME] HR Com…" at bounding box center [237, 204] width 437 height 146
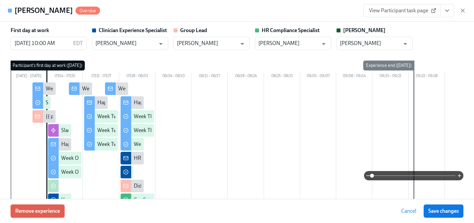
click at [46, 212] on span "Remove experience" at bounding box center [37, 211] width 45 height 7
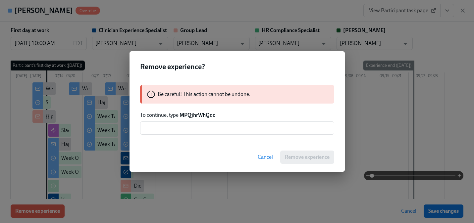
click at [199, 115] on strong "MPQjhrWhQqc" at bounding box center [197, 115] width 35 height 6
click at [197, 129] on input "text" at bounding box center [237, 128] width 194 height 13
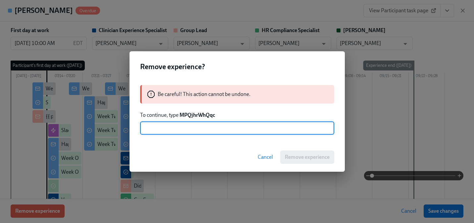
paste input "MPQjhrWhQqc"
type input "MPQjhrWhQqc"
click at [315, 159] on span "Remove experience" at bounding box center [307, 157] width 45 height 7
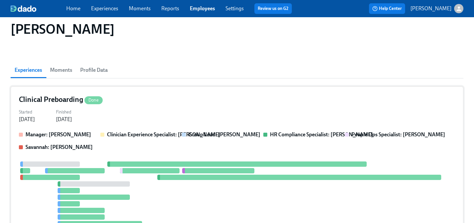
click at [177, 145] on div "Manager: [PERSON_NAME] Clinician Experience Specialist: [PERSON_NAME] Group Lea…" at bounding box center [237, 141] width 437 height 20
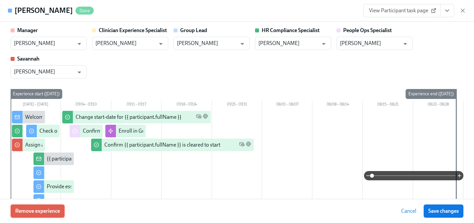
click at [59, 209] on span "Remove experience" at bounding box center [37, 211] width 45 height 7
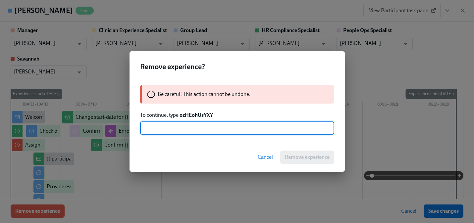
click at [192, 116] on strong "ozHEohUsYXY" at bounding box center [196, 115] width 33 height 6
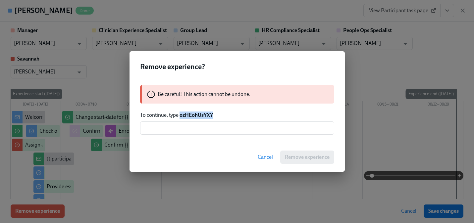
click at [192, 116] on strong "ozHEohUsYXY" at bounding box center [196, 115] width 33 height 6
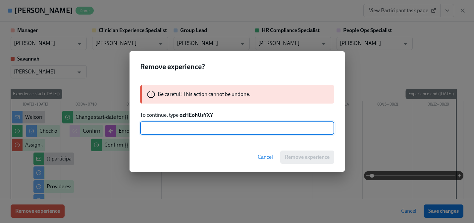
click at [199, 132] on input "text" at bounding box center [237, 128] width 194 height 13
paste input "ozHEohUsYXY"
type input "ozHEohUsYXY"
click at [292, 150] on div "Cancel Remove experience" at bounding box center [237, 157] width 215 height 29
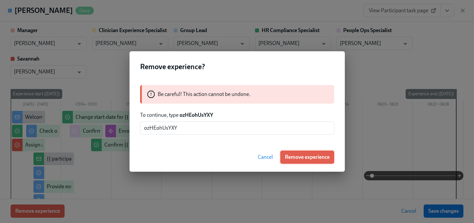
click at [292, 156] on span "Remove experience" at bounding box center [307, 157] width 45 height 7
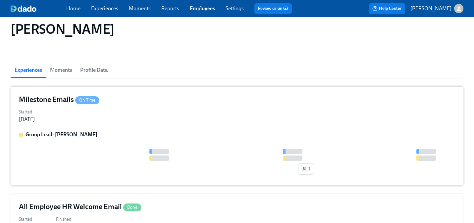
click at [162, 139] on div "Group Lead: [PERSON_NAME] 1" at bounding box center [237, 154] width 437 height 46
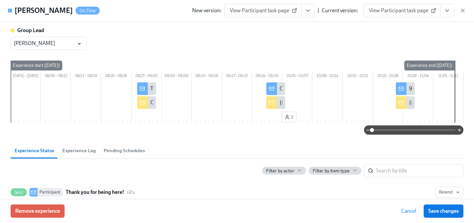
scroll to position [181, 0]
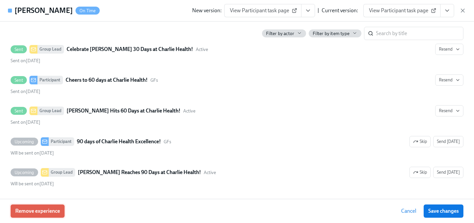
click at [50, 213] on span "Remove experience" at bounding box center [37, 211] width 45 height 7
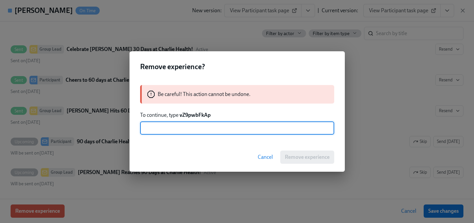
click at [195, 115] on strong "vZ9pwbFkAp" at bounding box center [195, 115] width 31 height 6
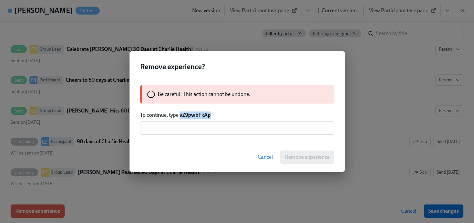
click at [195, 115] on strong "vZ9pwbFkAp" at bounding box center [195, 115] width 31 height 6
click at [194, 133] on input "text" at bounding box center [237, 128] width 194 height 13
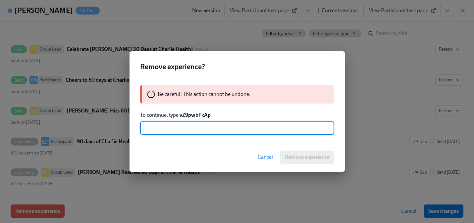
paste input "vZ9pwbFkAp"
type input "vZ9pwbFkAp"
click at [289, 161] on button "Remove experience" at bounding box center [307, 157] width 54 height 13
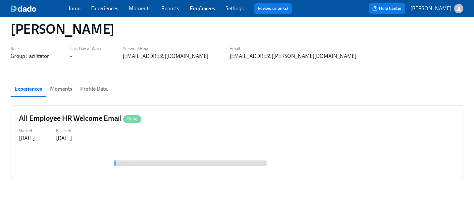
scroll to position [16, 0]
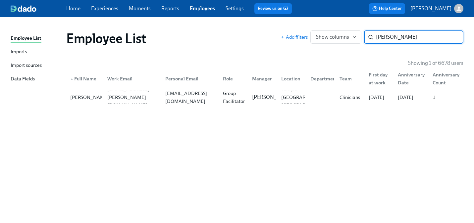
paste input "[PERSON_NAME]"
type input "[PERSON_NAME]"
click at [174, 97] on div "[EMAIL_ADDRESS][PERSON_NAME][DOMAIN_NAME]" at bounding box center [190, 98] width 55 height 24
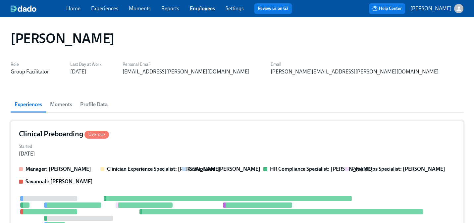
click at [132, 180] on div "Manager: [PERSON_NAME] Clinician Experience Specialist: [PERSON_NAME] Group Lea…" at bounding box center [237, 176] width 437 height 20
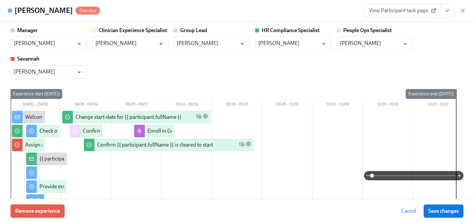
click at [62, 211] on button "Remove experience" at bounding box center [38, 211] width 54 height 13
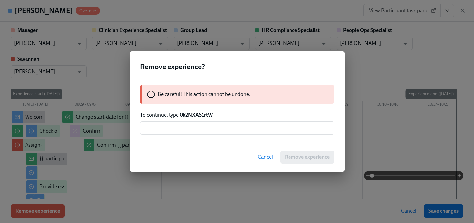
click at [191, 114] on strong "0k2NXAS1rtW" at bounding box center [196, 115] width 33 height 6
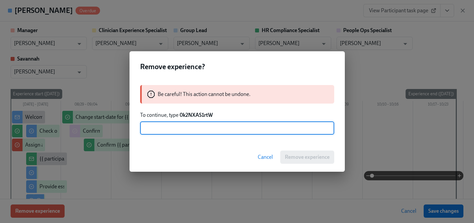
click at [187, 128] on input "text" at bounding box center [237, 128] width 194 height 13
paste input "0k2NXAS1rtW"
type input "0k2NXAS1rtW"
click at [293, 159] on span "Remove experience" at bounding box center [307, 157] width 45 height 7
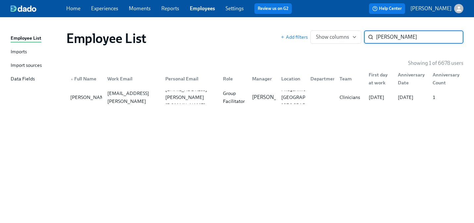
click at [404, 38] on input "[PERSON_NAME]" at bounding box center [420, 36] width 88 height 13
paste input "[PERSON_NAME]"
type input "[PERSON_NAME]"
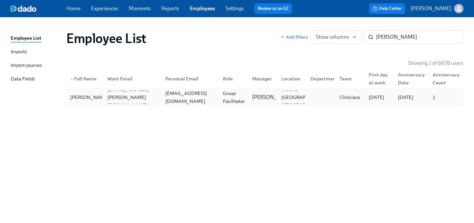
click at [172, 96] on div "[EMAIL_ADDRESS][DOMAIN_NAME]" at bounding box center [190, 98] width 55 height 16
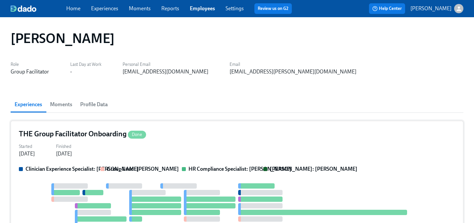
click at [72, 147] on label "Finished" at bounding box center [64, 146] width 16 height 7
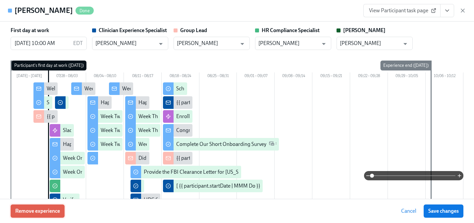
click at [48, 214] on span "Remove experience" at bounding box center [37, 211] width 45 height 7
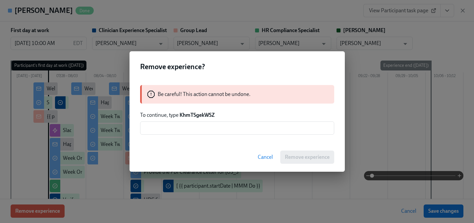
click at [198, 115] on strong "KhmTSgekWSZ" at bounding box center [197, 115] width 35 height 6
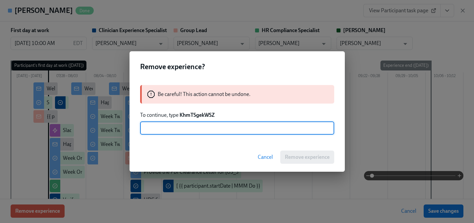
click at [197, 131] on input "text" at bounding box center [237, 128] width 194 height 13
paste input "KhmTSgekWSZ"
type input "KhmTSgekWSZ"
click at [313, 159] on span "Remove experience" at bounding box center [307, 157] width 45 height 7
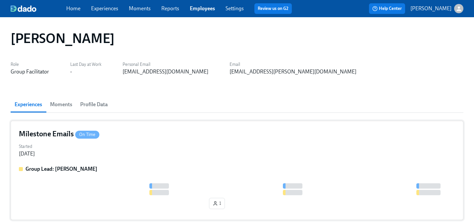
click at [229, 147] on div "Started [DATE]" at bounding box center [237, 150] width 437 height 16
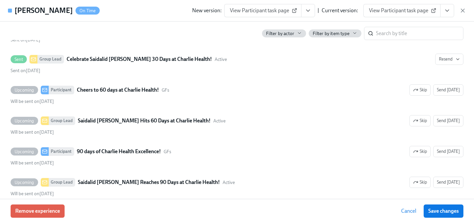
scroll to position [181, 0]
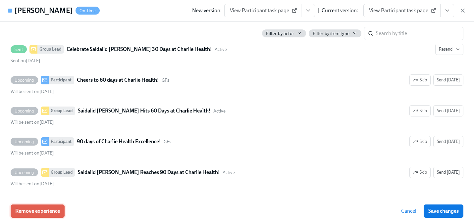
click at [21, 213] on span "Remove experience" at bounding box center [37, 211] width 45 height 7
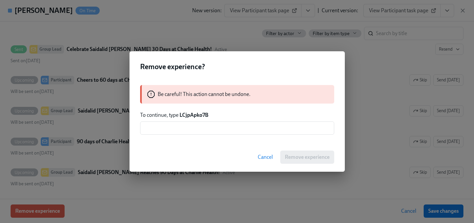
click at [190, 114] on strong "LCjpApko7B" at bounding box center [194, 115] width 29 height 6
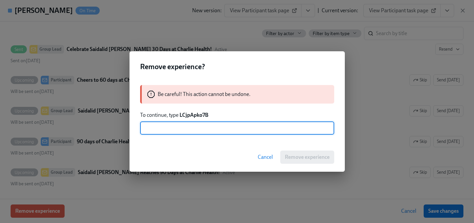
click at [192, 130] on input "text" at bounding box center [237, 128] width 194 height 13
paste input "LCjpApko7B"
type input "LCjpApko7B"
click at [285, 156] on span "Remove experience" at bounding box center [307, 157] width 45 height 7
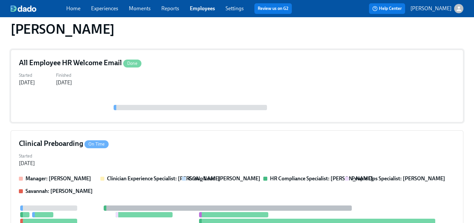
scroll to position [99, 0]
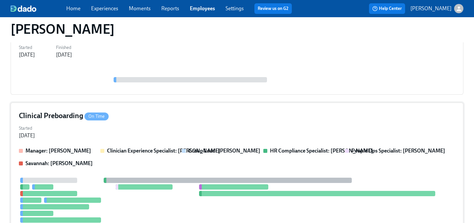
click at [208, 147] on div "Clinical Preboarding On Time Started [DATE] Manager: [PERSON_NAME] Clinician Ex…" at bounding box center [237, 192] width 453 height 178
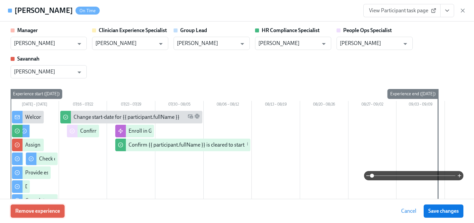
click at [34, 210] on span "Remove experience" at bounding box center [37, 211] width 45 height 7
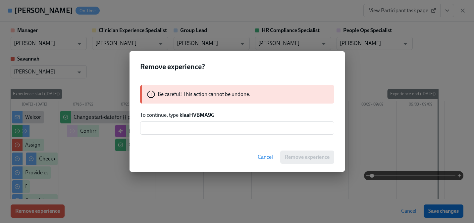
click at [183, 116] on strong "kIaaHVBMA9G" at bounding box center [197, 115] width 35 height 6
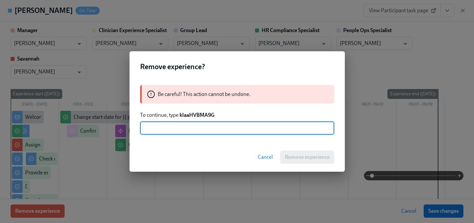
click at [179, 132] on input "text" at bounding box center [237, 128] width 194 height 13
paste input "kIaaHVBMA9G"
type input "kIaaHVBMA9G"
click at [303, 161] on button "Remove experience" at bounding box center [307, 157] width 54 height 13
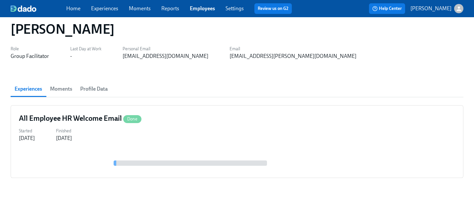
scroll to position [16, 0]
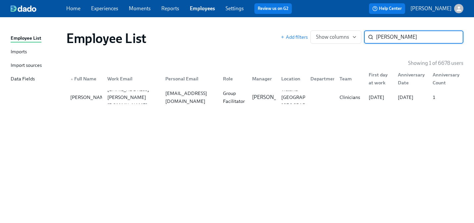
paste input "[PERSON_NAME]"
type input "[PERSON_NAME]"
click at [193, 101] on div "[EMAIL_ADDRESS][DOMAIN_NAME]" at bounding box center [190, 98] width 55 height 16
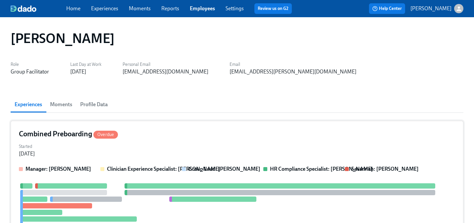
click at [89, 166] on div "Manager: [PERSON_NAME]" at bounding box center [57, 169] width 76 height 7
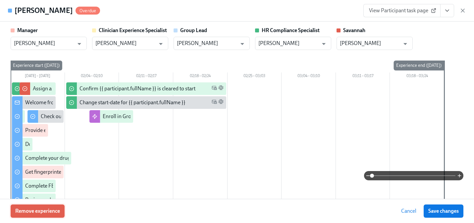
click at [50, 211] on span "Remove experience" at bounding box center [37, 211] width 45 height 7
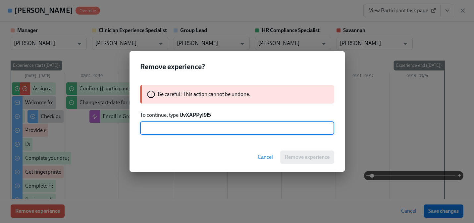
click at [200, 114] on strong "UvXAPPyI9l5" at bounding box center [195, 115] width 31 height 6
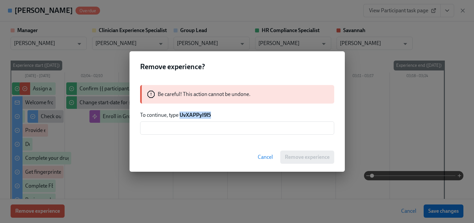
click at [200, 114] on strong "UvXAPPyI9l5" at bounding box center [195, 115] width 31 height 6
click at [193, 134] on input "text" at bounding box center [237, 128] width 194 height 13
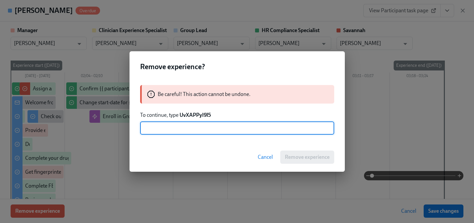
paste input "UvXAPPyI9l5"
type input "UvXAPPyI9l5"
click at [293, 158] on span "Remove experience" at bounding box center [307, 157] width 45 height 7
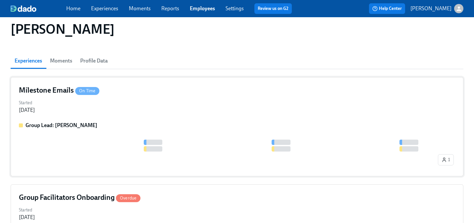
scroll to position [45, 0]
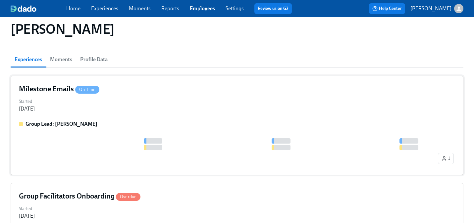
click at [158, 118] on div "Milestone Emails On Time Started [DATE] Group Lead: [PERSON_NAME] 1" at bounding box center [237, 125] width 453 height 99
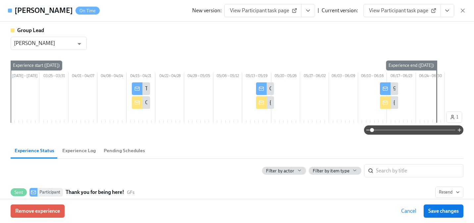
scroll to position [89, 0]
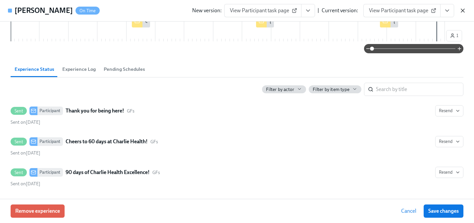
click at [462, 10] on icon "button" at bounding box center [463, 10] width 7 height 7
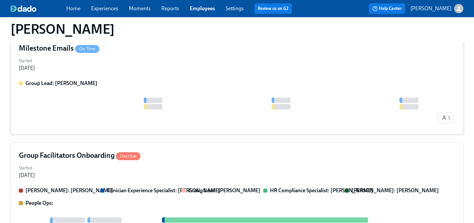
scroll to position [107, 0]
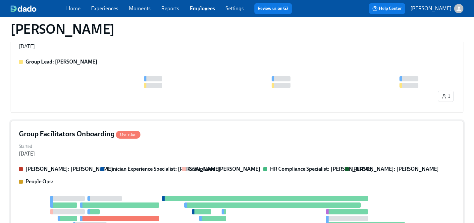
click at [145, 160] on div "Group Facilitators Onboarding Overdue Started [DATE] [PERSON_NAME]: [PERSON_NAM…" at bounding box center [237, 223] width 453 height 205
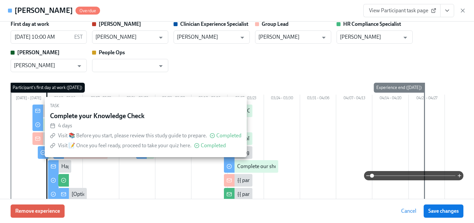
scroll to position [10, 0]
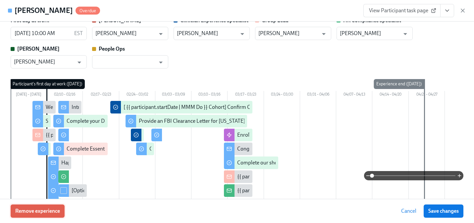
click at [31, 211] on span "Remove experience" at bounding box center [37, 211] width 45 height 7
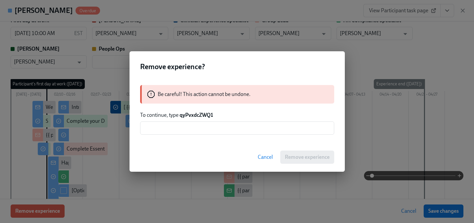
click at [189, 114] on strong "qyPvxdcZWQ1" at bounding box center [196, 115] width 33 height 6
click at [181, 130] on input "text" at bounding box center [237, 128] width 194 height 13
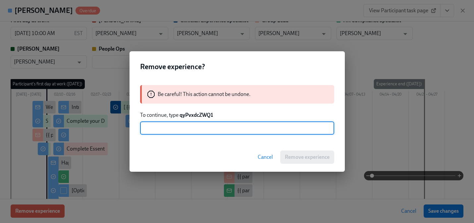
paste input "qyPvxdcZWQ1"
type input "qyPvxdcZWQ1"
click at [319, 160] on span "Remove experience" at bounding box center [307, 157] width 45 height 7
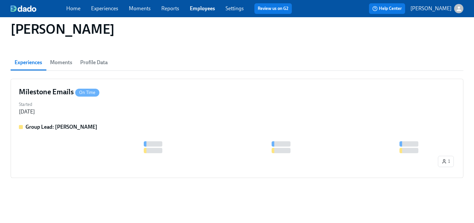
scroll to position [42, 0]
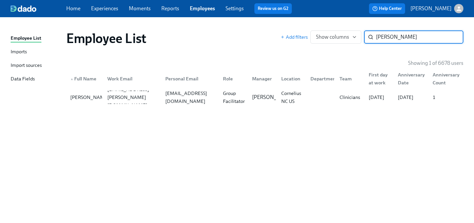
paste input "[PERSON_NAME]"
type input "[PERSON_NAME]"
click at [248, 100] on div "[PERSON_NAME]" at bounding box center [261, 97] width 29 height 13
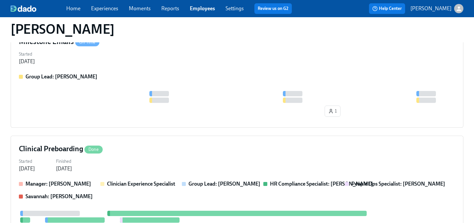
scroll to position [174, 0]
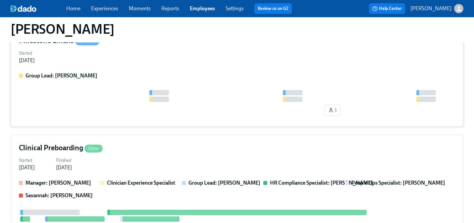
click at [103, 110] on div "1" at bounding box center [237, 104] width 437 height 29
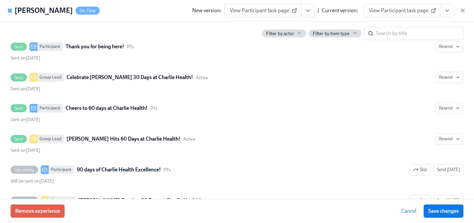
scroll to position [181, 0]
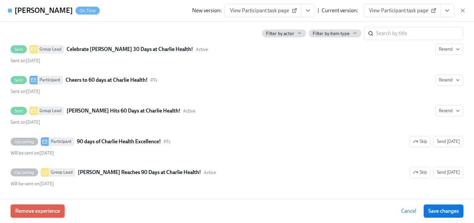
click at [34, 210] on span "Remove experience" at bounding box center [37, 211] width 45 height 7
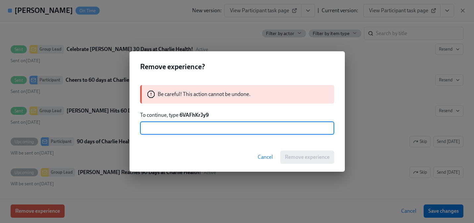
click at [197, 114] on strong "6VAFhKrJy9" at bounding box center [194, 115] width 29 height 6
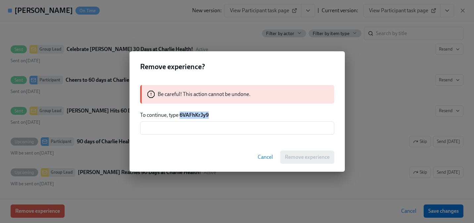
click at [197, 114] on strong "6VAFhKrJy9" at bounding box center [194, 115] width 29 height 6
click at [193, 128] on input "text" at bounding box center [237, 128] width 194 height 13
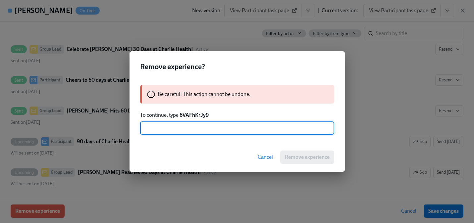
paste input "6VAFhKrJy9"
type input "6VAFhKrJy9"
click at [313, 160] on span "Remove experience" at bounding box center [307, 157] width 45 height 7
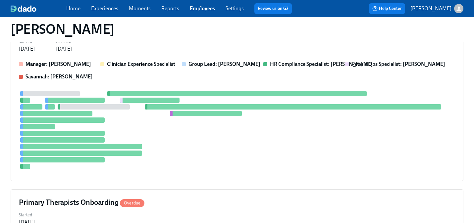
scroll to position [189, 0]
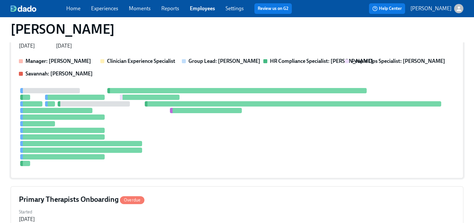
click at [297, 144] on div at bounding box center [237, 127] width 437 height 78
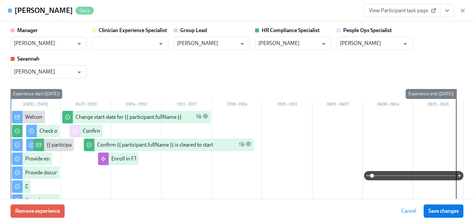
click at [52, 211] on span "Remove experience" at bounding box center [37, 211] width 45 height 7
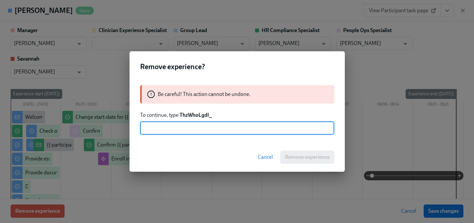
click at [188, 116] on strong "ThzWhoLgdI_" at bounding box center [196, 115] width 32 height 6
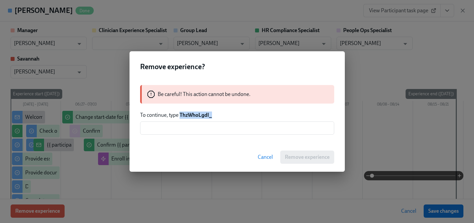
click at [188, 116] on strong "ThzWhoLgdI_" at bounding box center [196, 115] width 32 height 6
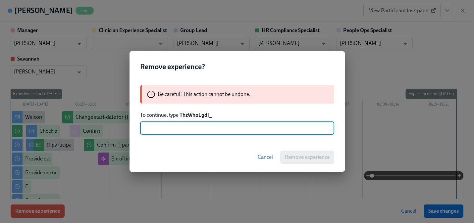
click at [179, 132] on input "text" at bounding box center [237, 128] width 194 height 13
paste input "ThzWhoLgdI_"
type input "ThzWhoLgdI_"
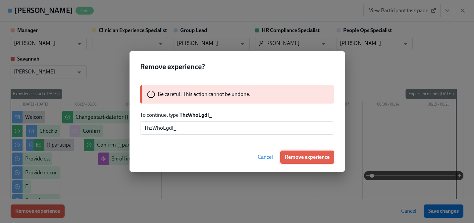
click at [291, 156] on span "Remove experience" at bounding box center [307, 157] width 45 height 7
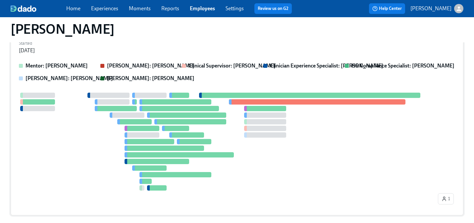
scroll to position [222, 0]
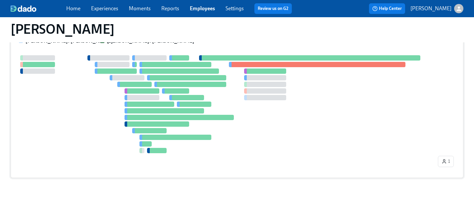
click at [173, 113] on div at bounding box center [165, 110] width 80 height 5
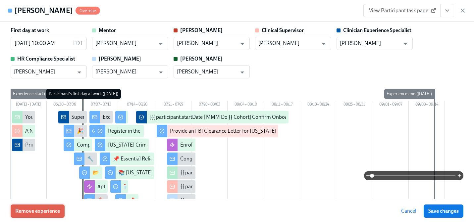
click at [47, 207] on button "Remove experience" at bounding box center [38, 211] width 54 height 13
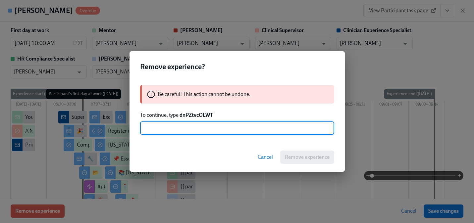
click at [190, 117] on strong "dnPZtvcOLWT" at bounding box center [196, 115] width 33 height 6
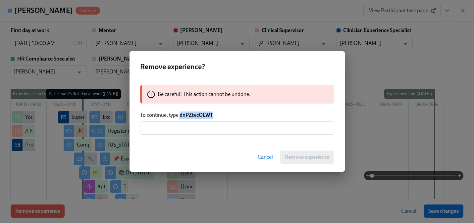
click at [190, 117] on strong "dnPZtvcOLWT" at bounding box center [196, 115] width 33 height 6
click at [185, 136] on div "Be careful! This action cannot be undone. To continue, type dnPZtvcOLWT ​" at bounding box center [237, 110] width 215 height 66
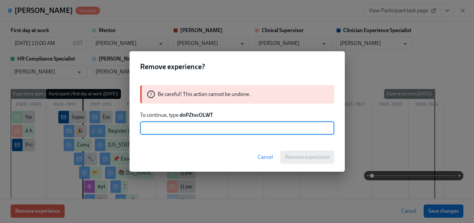
click at [184, 131] on input "text" at bounding box center [237, 128] width 194 height 13
paste input "dnPZtvcOLWT"
type input "dnPZtvcOLWT"
click at [304, 155] on span "Remove experience" at bounding box center [307, 157] width 45 height 7
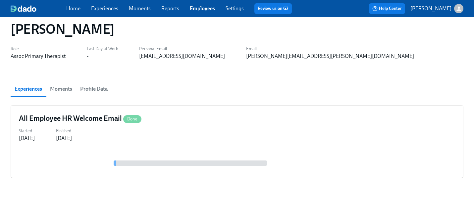
scroll to position [16, 0]
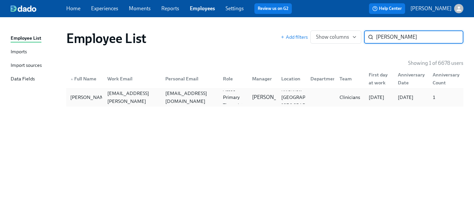
type input "[PERSON_NAME]"
click at [201, 100] on div "[EMAIL_ADDRESS][DOMAIN_NAME]" at bounding box center [190, 98] width 55 height 16
paste input "[PERSON_NAME]"
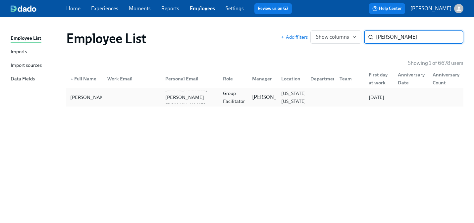
type input "[PERSON_NAME]"
click at [99, 105] on div "DeKhari [PERSON_NAME] [EMAIL_ADDRESS][PERSON_NAME][DOMAIN_NAME] Group Facilitat…" at bounding box center [264, 97] width 397 height 19
paste input "[PERSON_NAME]"
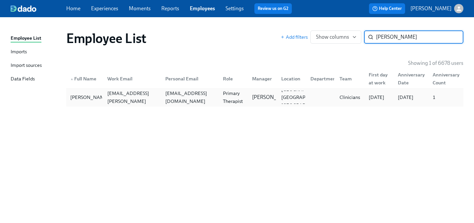
type input "[PERSON_NAME]"
click at [179, 95] on div "[EMAIL_ADDRESS][DOMAIN_NAME]" at bounding box center [190, 98] width 55 height 16
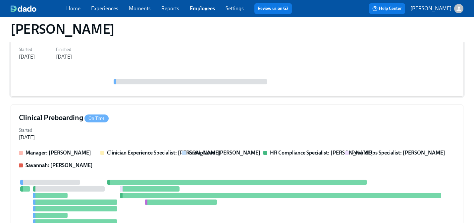
scroll to position [114, 0]
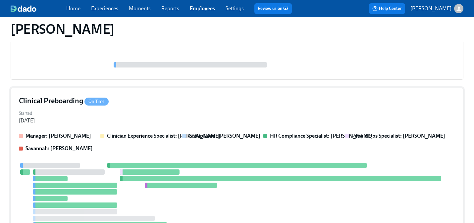
click at [98, 153] on div "Manager: [PERSON_NAME] Clinician Experience Specialist: [PERSON_NAME] Group Lea…" at bounding box center [237, 199] width 437 height 132
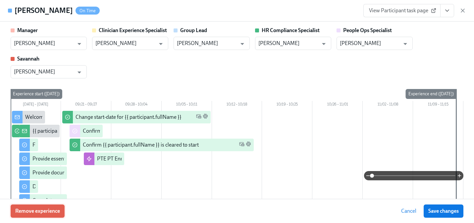
click at [55, 207] on button "Remove experience" at bounding box center [38, 211] width 54 height 13
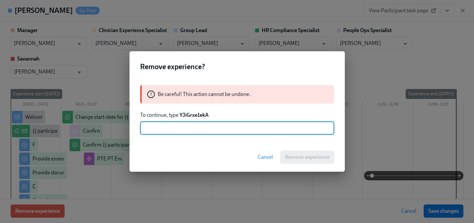
click at [192, 115] on strong "YJiGrxe1ekA" at bounding box center [194, 115] width 29 height 6
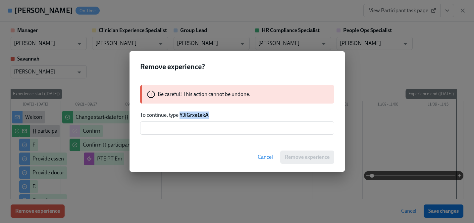
click at [192, 115] on strong "YJiGrxe1ekA" at bounding box center [194, 115] width 29 height 6
click at [190, 131] on input "text" at bounding box center [237, 128] width 194 height 13
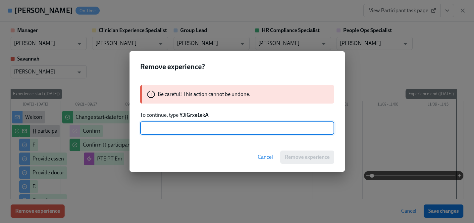
paste input "YJiGrxe1ekA"
type input "YJiGrxe1ekA"
click at [320, 155] on span "Remove experience" at bounding box center [307, 157] width 45 height 7
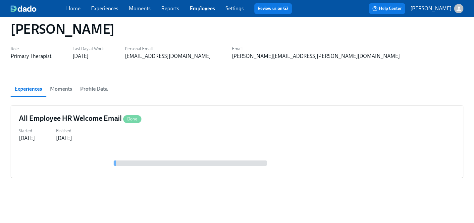
scroll to position [16, 0]
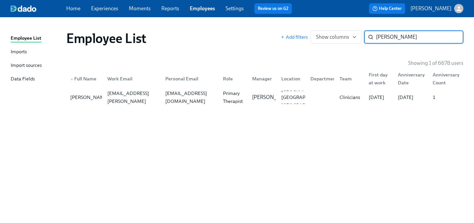
paste input "[PERSON_NAME]"
type input "[PERSON_NAME]"
click at [144, 102] on div "[EMAIL_ADDRESS][PERSON_NAME][DOMAIN_NAME]" at bounding box center [131, 97] width 58 height 13
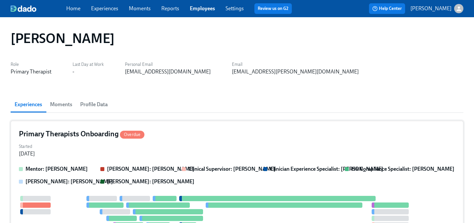
click at [146, 154] on div "Started [DATE]" at bounding box center [237, 150] width 437 height 16
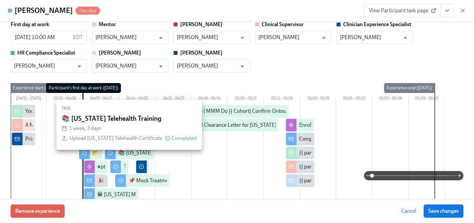
scroll to position [6, 0]
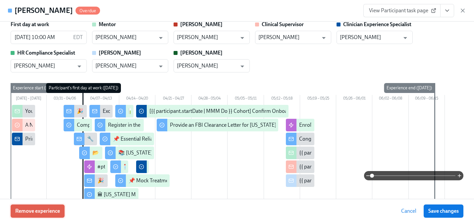
click at [58, 209] on span "Remove experience" at bounding box center [37, 211] width 45 height 7
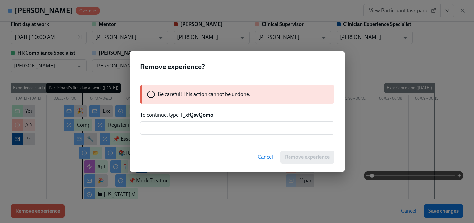
click at [197, 116] on strong "T_xfQsvQomo" at bounding box center [197, 115] width 34 height 6
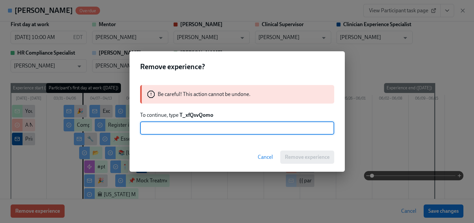
click at [193, 131] on input "text" at bounding box center [237, 128] width 194 height 13
paste input "T_xfQsvQomo"
type input "T_xfQsvQomo"
click at [291, 158] on span "Remove experience" at bounding box center [307, 157] width 45 height 7
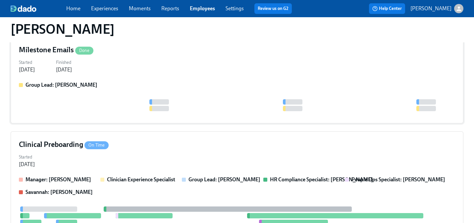
scroll to position [86, 0]
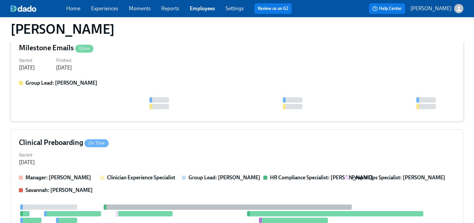
click at [192, 178] on strong "Group Lead: [PERSON_NAME]" at bounding box center [225, 178] width 72 height 6
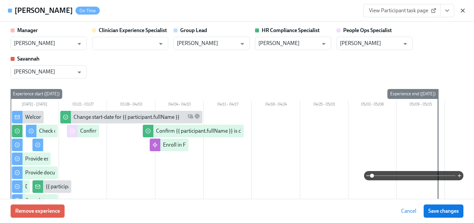
click at [462, 9] on icon "button" at bounding box center [463, 10] width 7 height 7
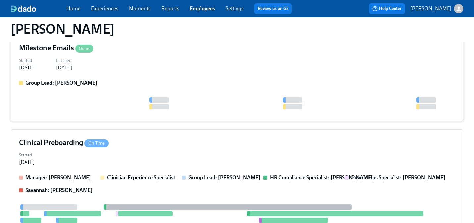
scroll to position [104, 0]
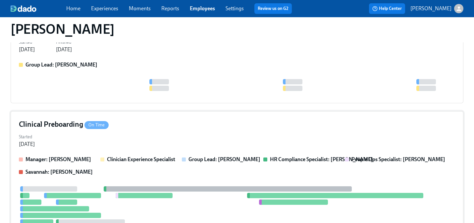
click at [197, 149] on div "Clinical Preboarding On Time Started [DATE] Manager: [PERSON_NAME] Clinician Ex…" at bounding box center [237, 200] width 453 height 178
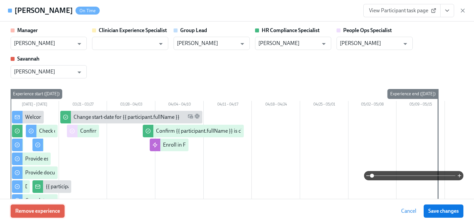
click at [46, 210] on span "Remove experience" at bounding box center [37, 211] width 45 height 7
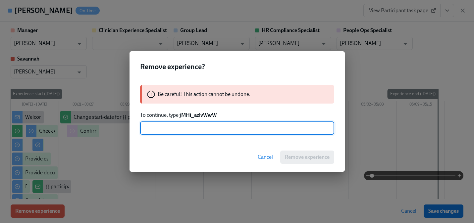
click at [191, 114] on strong "jMHi_azlvWwW" at bounding box center [198, 115] width 37 height 6
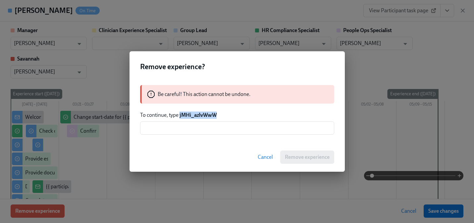
click at [191, 114] on strong "jMHi_azlvWwW" at bounding box center [198, 115] width 37 height 6
click at [187, 129] on input "text" at bounding box center [237, 128] width 194 height 13
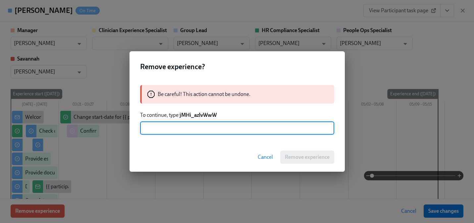
paste input "jMHi_azlvWwW"
type input "jMHi_azlvWwW"
click at [294, 155] on span "Remove experience" at bounding box center [307, 157] width 45 height 7
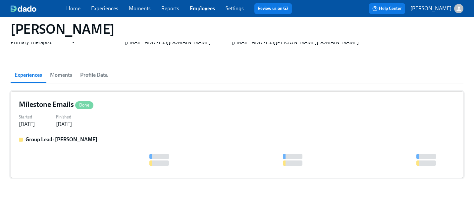
scroll to position [30, 0]
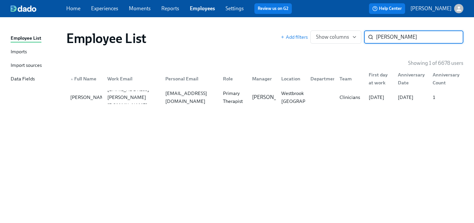
paste input "[PERSON_NAME]"
type input "[PERSON_NAME]"
click at [233, 98] on div "Primary Therapist" at bounding box center [233, 98] width 27 height 16
paste input "[PERSON_NAME]"
type input "[PERSON_NAME]"
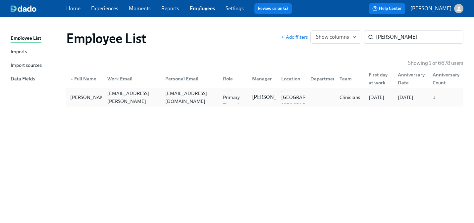
click at [199, 97] on div "[EMAIL_ADDRESS][DOMAIN_NAME]" at bounding box center [190, 98] width 55 height 16
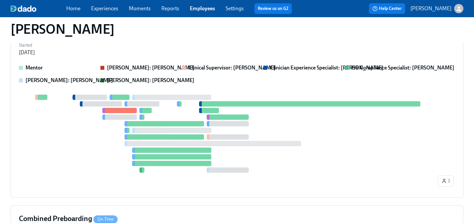
scroll to position [232, 0]
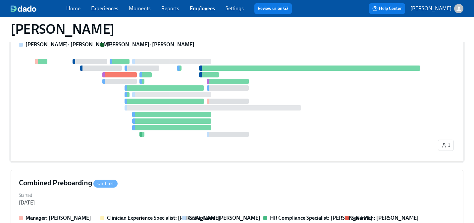
click at [131, 109] on div at bounding box center [213, 107] width 176 height 5
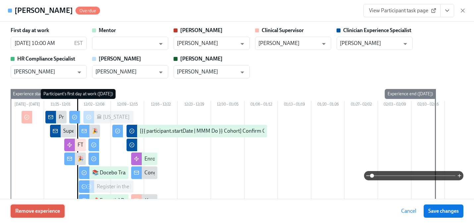
click at [43, 211] on span "Remove experience" at bounding box center [37, 211] width 45 height 7
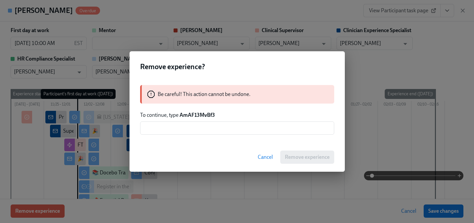
click at [195, 114] on strong "AmAF13MvBf3" at bounding box center [197, 115] width 35 height 6
click at [190, 129] on input "text" at bounding box center [237, 128] width 194 height 13
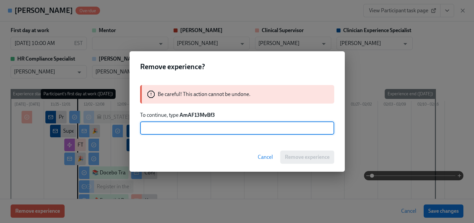
paste input "AmAF13MvBf3"
type input "AmAF13MvBf3"
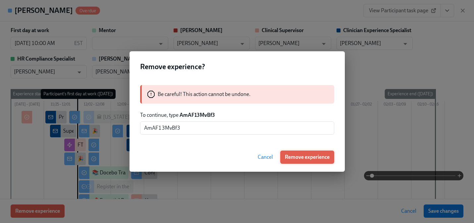
click at [286, 157] on span "Remove experience" at bounding box center [307, 157] width 45 height 7
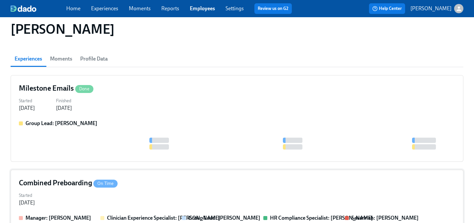
click at [117, 199] on div "Started [DATE]" at bounding box center [237, 199] width 437 height 16
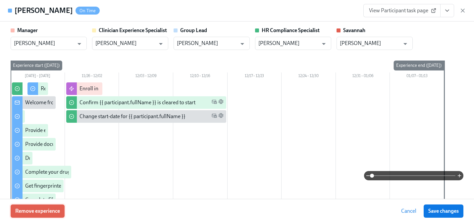
click at [52, 210] on span "Remove experience" at bounding box center [37, 211] width 45 height 7
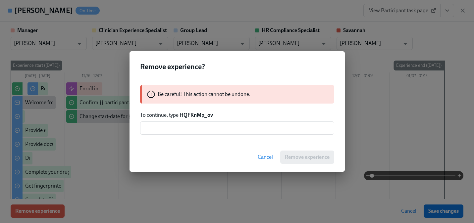
click at [192, 116] on strong "HQFKnMp_ov" at bounding box center [196, 115] width 33 height 6
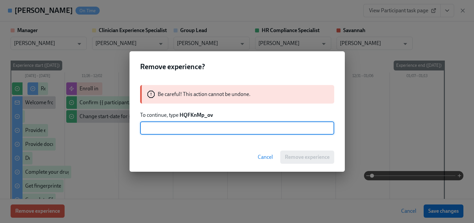
click at [185, 129] on input "text" at bounding box center [237, 128] width 194 height 13
paste input "HQFKnMp_ov"
type input "HQFKnMp_ov"
click at [285, 157] on span "Remove experience" at bounding box center [307, 157] width 45 height 7
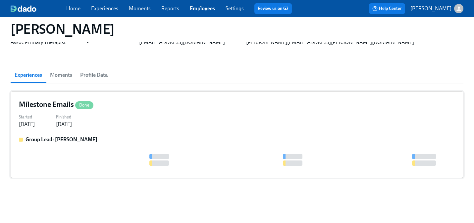
scroll to position [30, 0]
click at [72, 120] on label "Finished" at bounding box center [64, 117] width 16 height 7
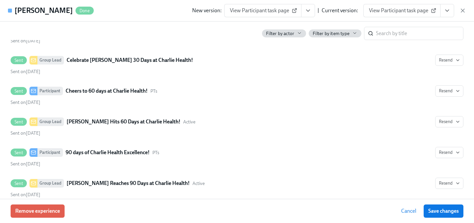
scroll to position [174, 0]
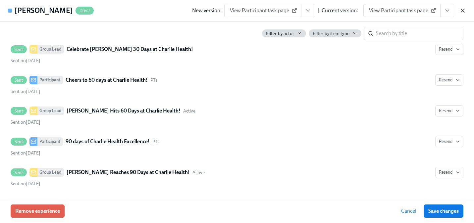
click at [463, 12] on icon "button" at bounding box center [463, 10] width 7 height 7
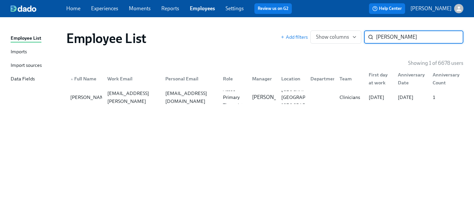
paste input "[PERSON_NAME]"
type input "[PERSON_NAME]"
click at [158, 98] on div "[PERSON_NAME][EMAIL_ADDRESS][PERSON_NAME][DOMAIN_NAME]" at bounding box center [132, 98] width 55 height 32
type input "[PERSON_NAME]"
click at [153, 102] on div "[PERSON_NAME][EMAIL_ADDRESS][DOMAIN_NAME]" at bounding box center [131, 97] width 58 height 13
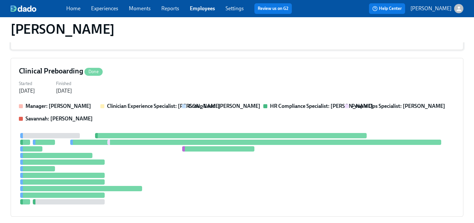
scroll to position [164, 0]
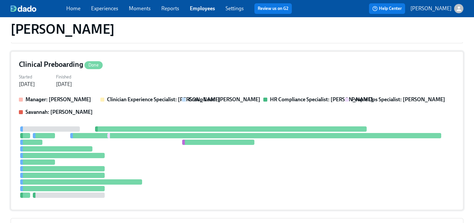
click at [77, 132] on div at bounding box center [237, 163] width 437 height 72
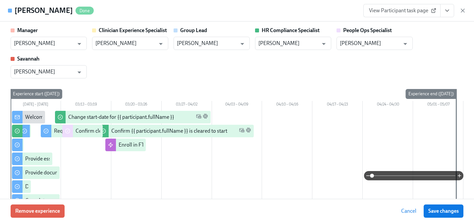
click at [24, 219] on div "Remove experience Cancel Save changes" at bounding box center [237, 211] width 474 height 24
click at [23, 213] on span "Remove experience" at bounding box center [37, 211] width 45 height 7
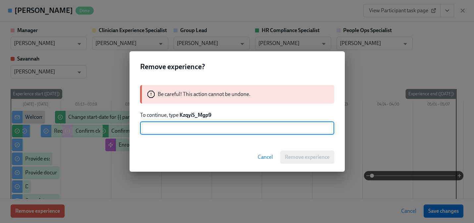
click at [190, 116] on strong "KzqyiS_Mgp9" at bounding box center [196, 115] width 32 height 6
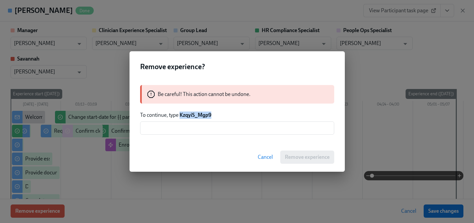
click at [190, 116] on strong "KzqyiS_Mgp9" at bounding box center [196, 115] width 32 height 6
click at [188, 123] on input "text" at bounding box center [237, 128] width 194 height 13
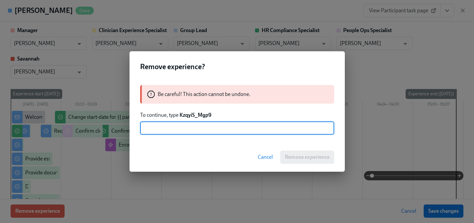
paste input "KzqyiS_Mgp9"
type input "KzqyiS_Mgp9"
click at [277, 154] on div "Cancel Remove experience" at bounding box center [237, 157] width 215 height 29
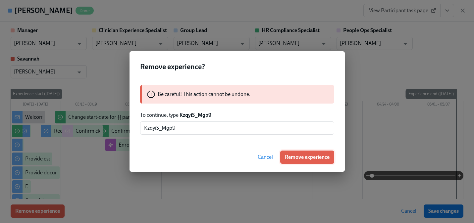
click at [284, 154] on button "Remove experience" at bounding box center [307, 157] width 54 height 13
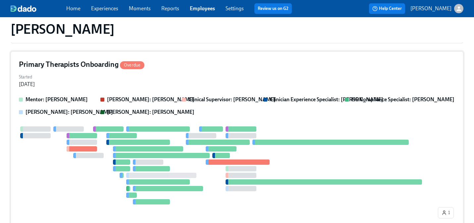
click at [136, 133] on div at bounding box center [228, 166] width 418 height 78
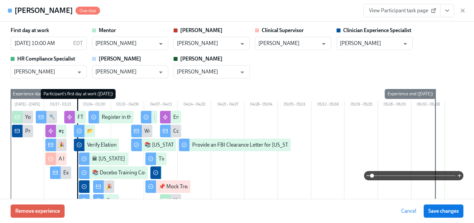
click at [59, 203] on div "Remove experience Cancel Save changes" at bounding box center [237, 211] width 474 height 24
click at [59, 211] on span "Remove experience" at bounding box center [37, 211] width 45 height 7
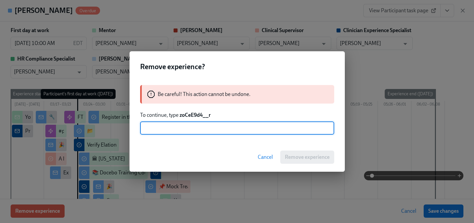
click at [197, 115] on strong "zoCeE9d4__r" at bounding box center [195, 115] width 31 height 6
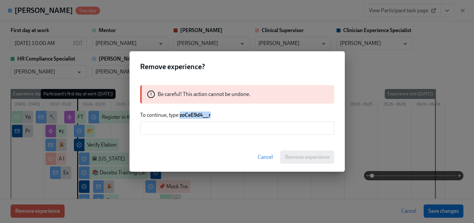
click at [197, 115] on strong "zoCeE9d4__r" at bounding box center [195, 115] width 31 height 6
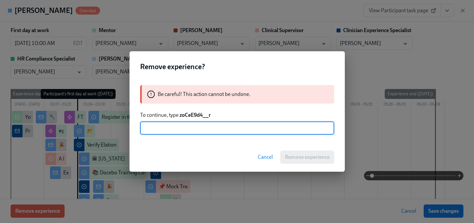
click at [194, 125] on input "text" at bounding box center [237, 128] width 194 height 13
paste input "zoCeE9d4__r"
type input "zoCeE9d4__r"
click at [286, 157] on span "Remove experience" at bounding box center [307, 157] width 45 height 7
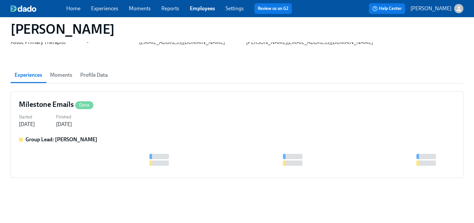
scroll to position [30, 0]
click at [72, 125] on div "[DATE]" at bounding box center [64, 124] width 16 height 7
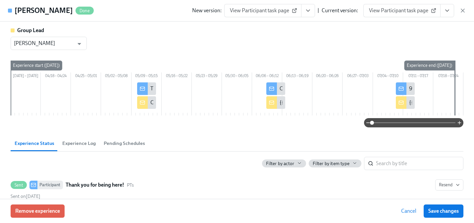
scroll to position [174, 0]
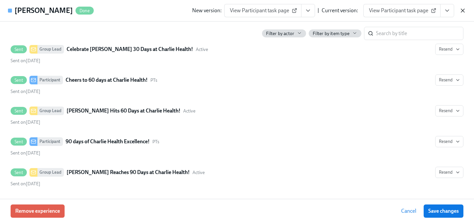
click at [464, 12] on icon "button" at bounding box center [463, 10] width 7 height 7
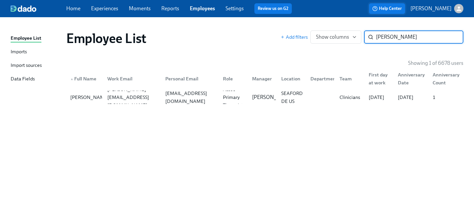
paste input "[PERSON_NAME]"
type input "[PERSON_NAME]"
click at [225, 95] on div "Group Facilitator" at bounding box center [233, 98] width 27 height 16
paste input "[PERSON_NAME]"
type input "[PERSON_NAME]"
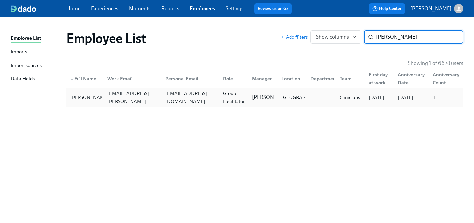
click at [179, 93] on div "[EMAIL_ADDRESS][DOMAIN_NAME]" at bounding box center [189, 97] width 58 height 13
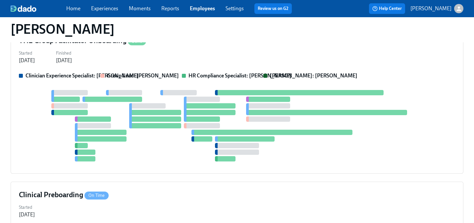
scroll to position [191, 0]
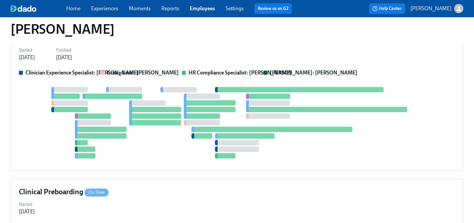
click at [71, 154] on div at bounding box center [237, 123] width 437 height 72
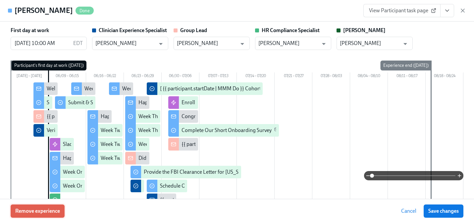
click at [42, 209] on span "Remove experience" at bounding box center [37, 211] width 45 height 7
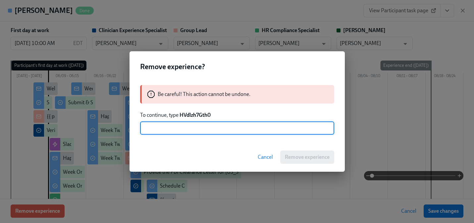
click at [191, 116] on strong "HVdlzh7Gth0" at bounding box center [195, 115] width 31 height 6
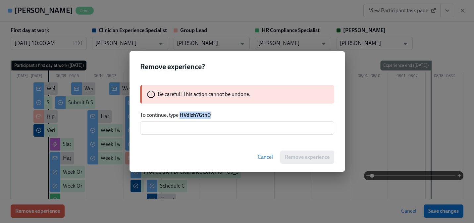
click at [191, 116] on strong "HVdlzh7Gth0" at bounding box center [195, 115] width 31 height 6
click at [163, 125] on input "text" at bounding box center [237, 128] width 194 height 13
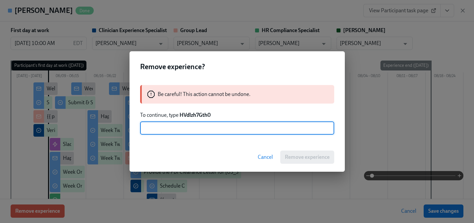
paste input "HVdlzh7Gth0"
type input "HVdlzh7Gth0"
click at [308, 156] on span "Remove experience" at bounding box center [307, 157] width 45 height 7
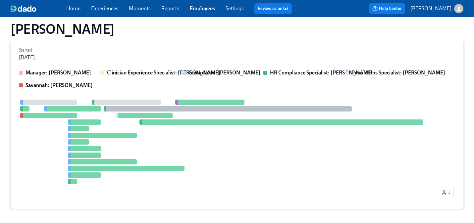
click at [160, 141] on div at bounding box center [228, 142] width 418 height 85
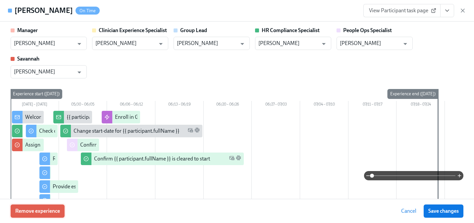
click at [55, 207] on button "Remove experience" at bounding box center [38, 211] width 54 height 13
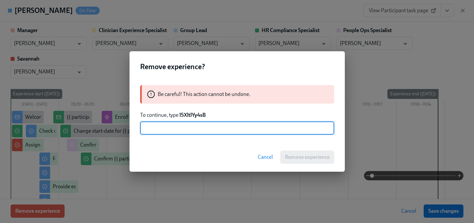
click at [187, 114] on strong "l5XltlYy4sB" at bounding box center [193, 115] width 26 height 6
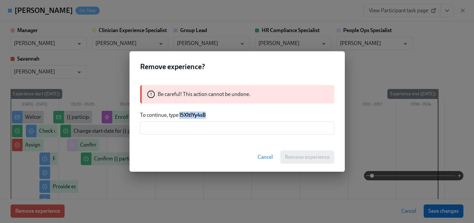
click at [187, 114] on strong "l5XltlYy4sB" at bounding box center [193, 115] width 26 height 6
click at [182, 131] on input "text" at bounding box center [237, 128] width 194 height 13
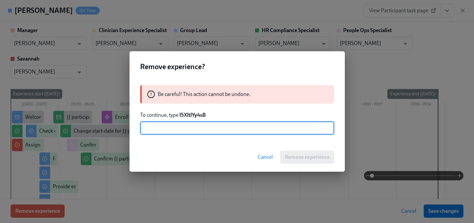
paste input "l5XltlYy4sB"
type input "l5XltlYy4sB"
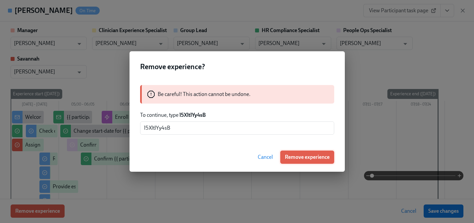
click at [316, 157] on span "Remove experience" at bounding box center [307, 157] width 45 height 7
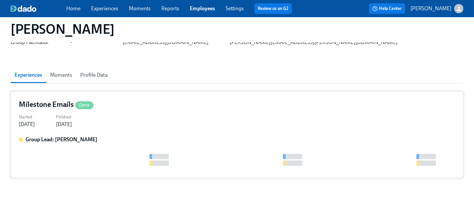
click at [162, 125] on div "Started [DATE] Finished [DATE]" at bounding box center [237, 120] width 437 height 16
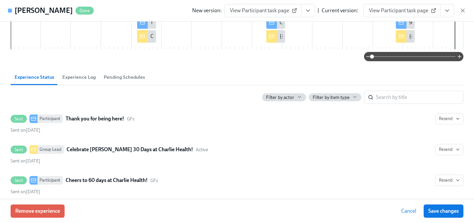
scroll to position [174, 0]
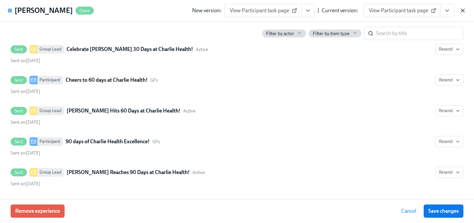
click at [463, 10] on icon "button" at bounding box center [462, 10] width 3 height 3
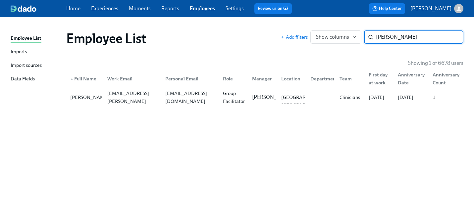
paste input "[PERSON_NAME]"
type input "[PERSON_NAME]"
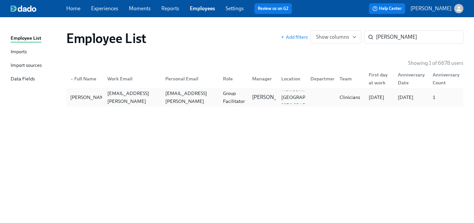
click at [246, 96] on div "Group Facilitator" at bounding box center [233, 98] width 27 height 16
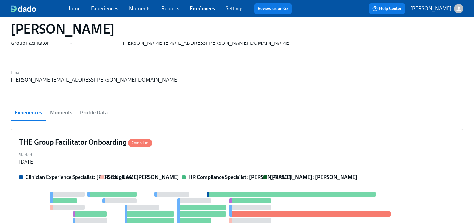
scroll to position [31, 0]
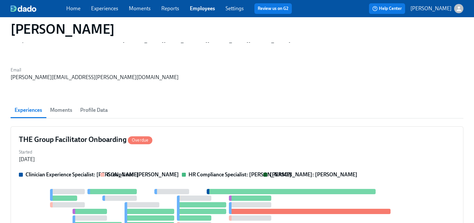
click at [179, 148] on div "Started [DATE]" at bounding box center [237, 156] width 437 height 16
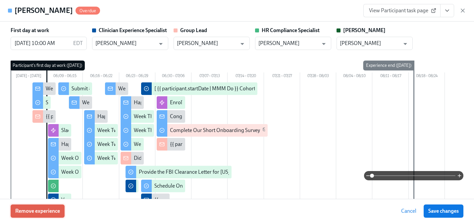
click at [48, 208] on span "Remove experience" at bounding box center [37, 211] width 45 height 7
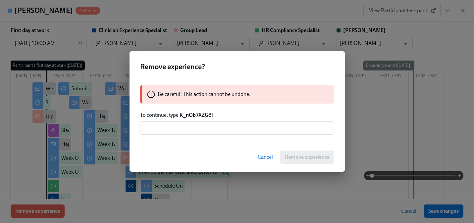
click at [197, 114] on strong "K_nOb7XZG8I" at bounding box center [196, 115] width 33 height 6
click at [187, 130] on input "text" at bounding box center [237, 128] width 194 height 13
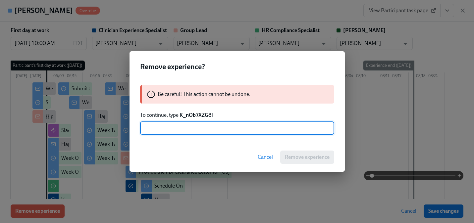
paste input "K_nOb7XZG8I"
type input "K_nOb7XZG8I"
click at [296, 160] on span "Remove experience" at bounding box center [307, 157] width 45 height 7
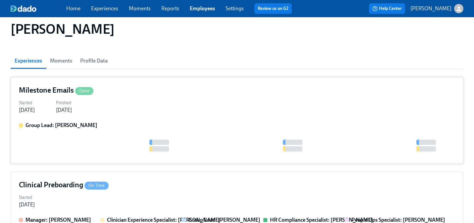
scroll to position [82, 0]
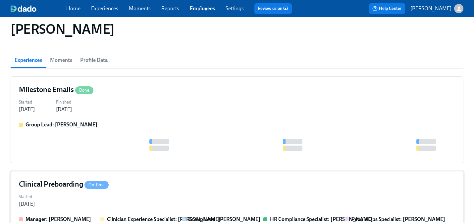
click at [180, 192] on div "Started [DATE]" at bounding box center [237, 200] width 437 height 16
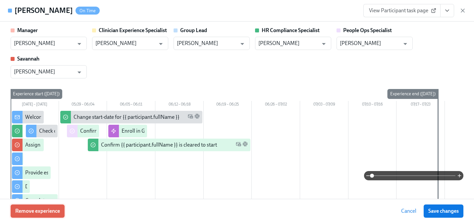
click at [60, 210] on span "Remove experience" at bounding box center [37, 211] width 45 height 7
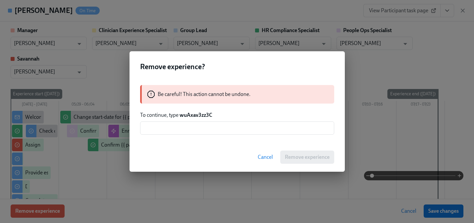
click at [195, 116] on strong "wuAxav3zz3C" at bounding box center [196, 115] width 33 height 6
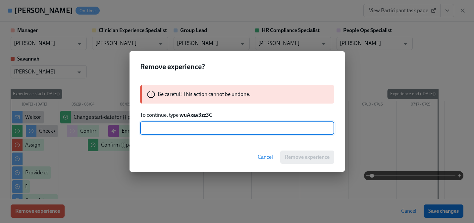
click at [188, 131] on input "text" at bounding box center [237, 128] width 194 height 13
paste input "wuAxav3zz3C"
type input "wuAxav3zz3C"
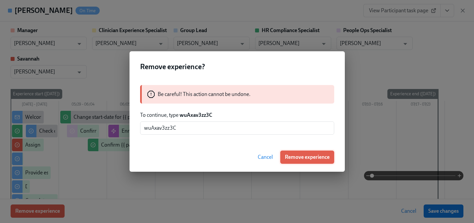
click at [310, 158] on span "Remove experience" at bounding box center [307, 157] width 45 height 7
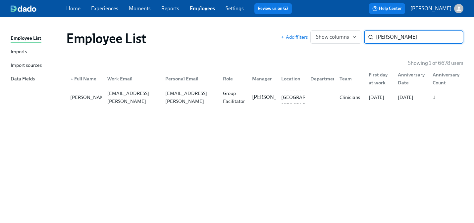
paste input "[PERSON_NAME]"
type input "[PERSON_NAME]"
click at [161, 99] on div "[EMAIL_ADDRESS][DOMAIN_NAME]" at bounding box center [189, 97] width 58 height 13
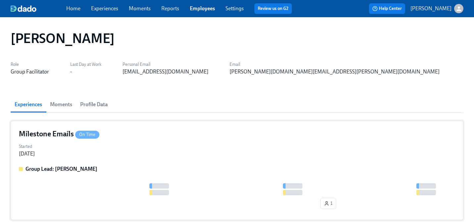
click at [106, 162] on div "Milestone Emails On Time Started [DATE] Group Lead: [PERSON_NAME] 1" at bounding box center [237, 170] width 453 height 99
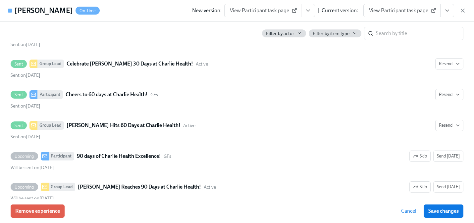
scroll to position [181, 0]
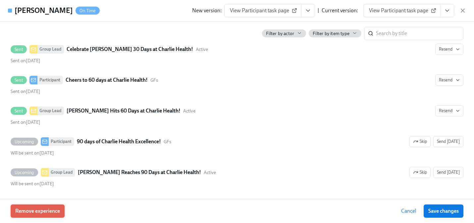
click at [50, 210] on span "Remove experience" at bounding box center [37, 211] width 45 height 7
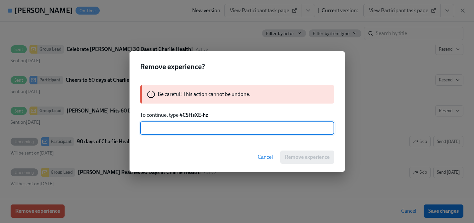
click at [200, 113] on strong "4CSHsXE-hz" at bounding box center [194, 115] width 29 height 6
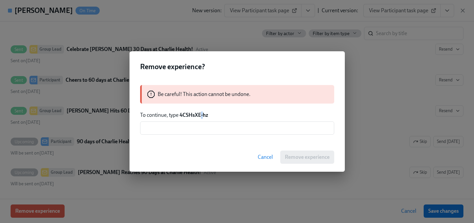
click at [200, 113] on strong "4CSHsXE-hz" at bounding box center [194, 115] width 29 height 6
drag, startPoint x: 211, startPoint y: 114, endPoint x: 181, endPoint y: 113, distance: 30.5
click at [181, 113] on p "To continue, type 4CSHsXE-hz" at bounding box center [237, 115] width 194 height 7
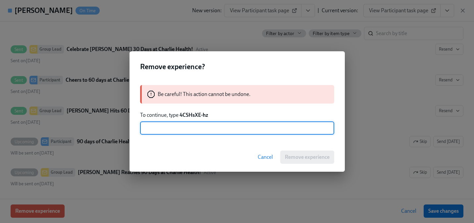
click at [174, 130] on input "text" at bounding box center [237, 128] width 194 height 13
paste input "4CSHsXE-hz"
type input "4CSHsXE-hz"
click at [284, 158] on button "Remove experience" at bounding box center [307, 157] width 54 height 13
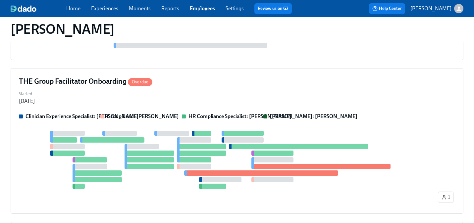
scroll to position [225, 0]
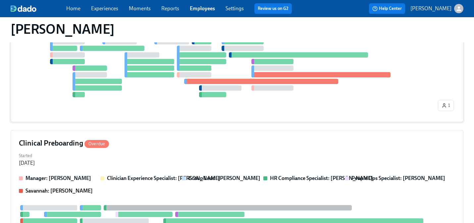
click at [232, 90] on div at bounding box center [220, 88] width 42 height 5
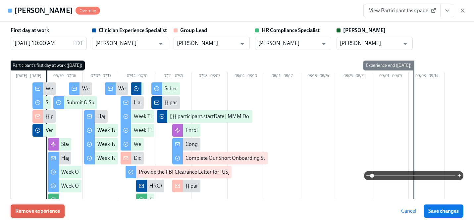
click at [51, 208] on span "Remove experience" at bounding box center [37, 211] width 45 height 7
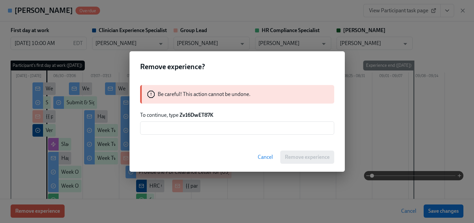
click at [184, 116] on strong "Zv16DwET87K" at bounding box center [197, 115] width 34 height 6
click at [180, 128] on input "text" at bounding box center [237, 128] width 194 height 13
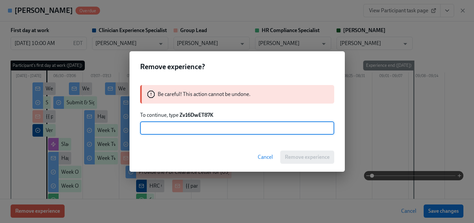
paste input "Zv16DwET87K"
type input "Zv16DwET87K"
click at [300, 154] on span "Remove experience" at bounding box center [307, 157] width 45 height 7
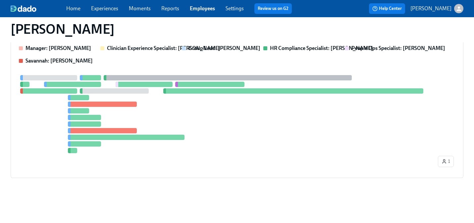
scroll to position [72, 0]
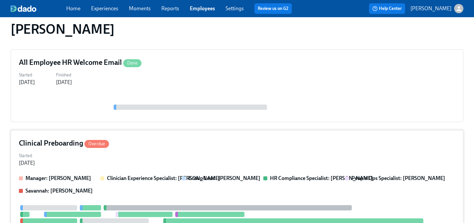
click at [136, 163] on div "Started [DATE]" at bounding box center [237, 159] width 437 height 16
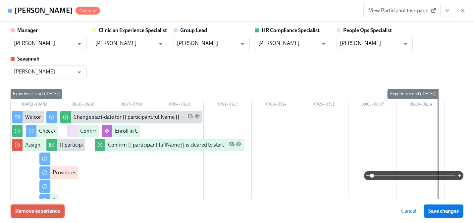
click at [42, 213] on span "Remove experience" at bounding box center [37, 211] width 45 height 7
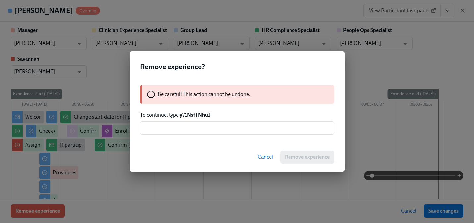
click at [196, 116] on strong "y71NsfTNhuJ" at bounding box center [195, 115] width 31 height 6
click at [189, 128] on input "text" at bounding box center [237, 128] width 194 height 13
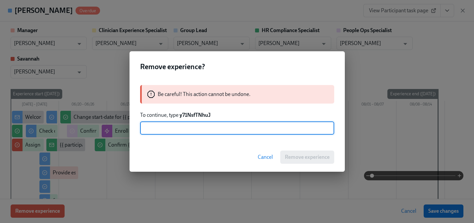
paste input "y71NsfTNhuJ"
type input "y71NsfTNhuJ"
click at [314, 154] on button "Remove experience" at bounding box center [307, 157] width 54 height 13
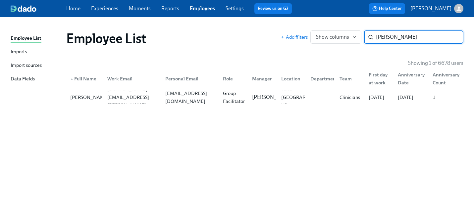
paste input "[PERSON_NAME]"
type input "[PERSON_NAME]"
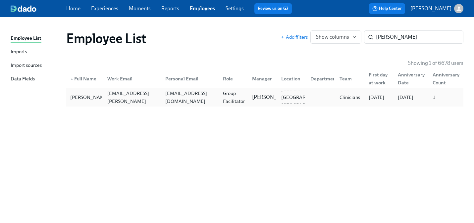
click at [196, 102] on div "[EMAIL_ADDRESS][DOMAIN_NAME]" at bounding box center [189, 97] width 58 height 13
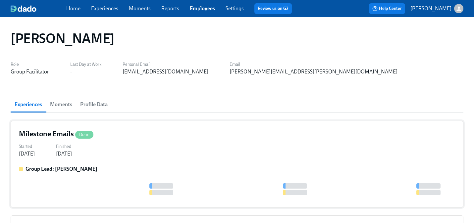
scroll to position [3, 0]
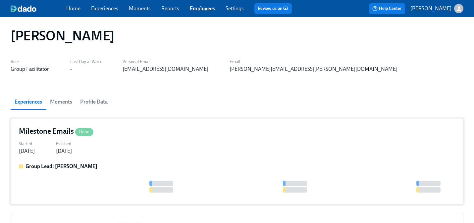
click at [72, 153] on div "[DATE]" at bounding box center [64, 151] width 16 height 7
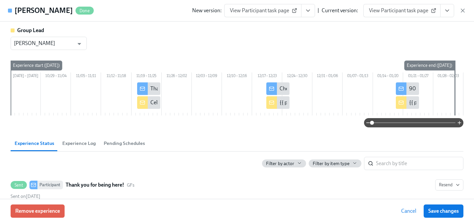
scroll to position [174, 0]
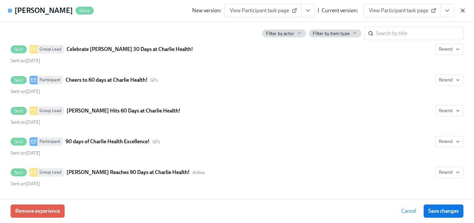
click at [466, 11] on icon "button" at bounding box center [463, 10] width 7 height 7
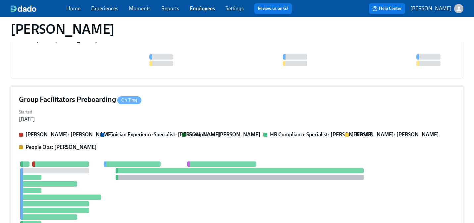
scroll to position [135, 0]
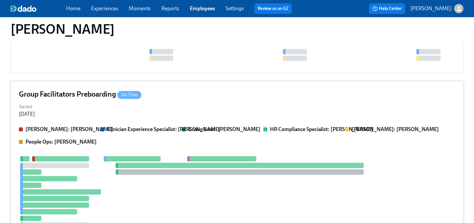
click at [159, 133] on p "Clinician Experience Specialist: [PERSON_NAME]" at bounding box center [163, 129] width 113 height 7
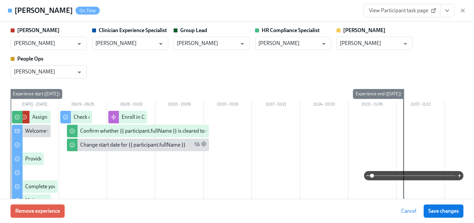
click at [49, 211] on span "Remove experience" at bounding box center [37, 211] width 45 height 7
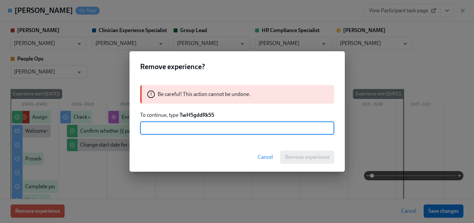
click at [194, 118] on strong "TwH5gddRk55" at bounding box center [197, 115] width 35 height 6
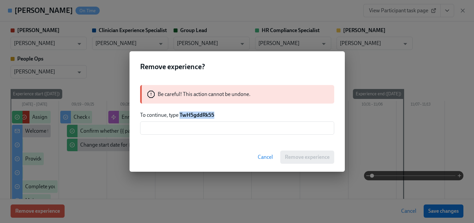
click at [194, 118] on strong "TwH5gddRk55" at bounding box center [197, 115] width 35 height 6
click at [192, 132] on input "text" at bounding box center [237, 128] width 194 height 13
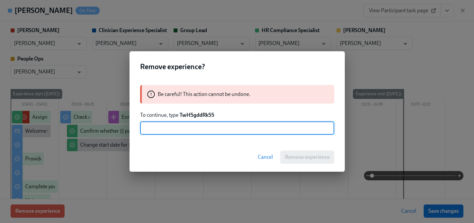
paste input "TwH5gddRk55"
type input "TwH5gddRk55"
click at [291, 151] on button "Remove experience" at bounding box center [307, 157] width 54 height 13
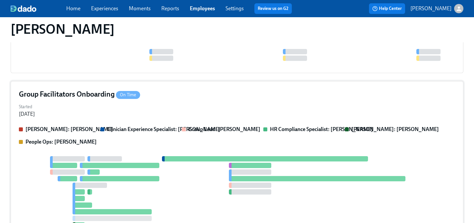
click at [164, 125] on div "Group Facilitators Onboarding On Time Started [DATE] [PERSON_NAME]: [PERSON_NAM…" at bounding box center [237, 193] width 453 height 225
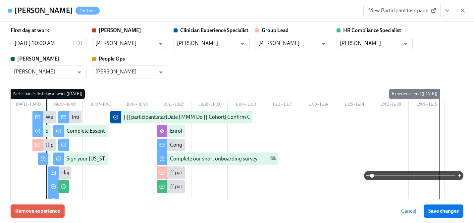
click at [50, 211] on span "Remove experience" at bounding box center [37, 211] width 45 height 7
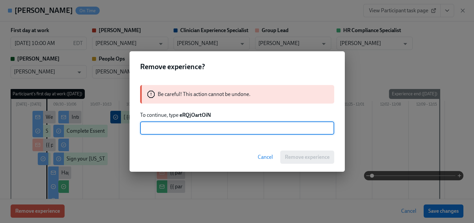
click at [192, 115] on strong "eRQjOartOiN" at bounding box center [195, 115] width 31 height 6
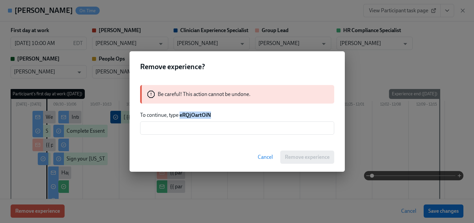
click at [192, 115] on strong "eRQjOartOiN" at bounding box center [195, 115] width 31 height 6
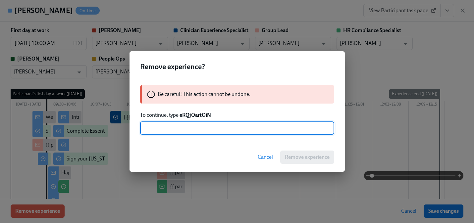
click at [188, 130] on input "text" at bounding box center [237, 128] width 194 height 13
paste input "eRQjOartOiN"
type input "eRQjOartOiN"
click at [323, 154] on span "Remove experience" at bounding box center [307, 157] width 45 height 7
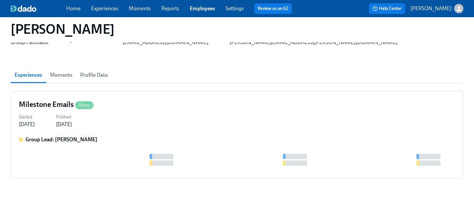
scroll to position [30, 0]
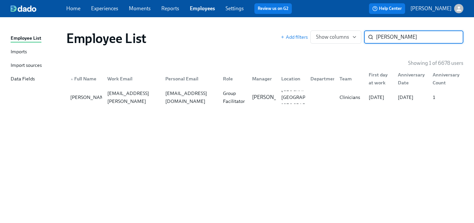
paste input "Culclager"
type input "Culclager"
click at [209, 97] on div "[EMAIL_ADDRESS][DOMAIN_NAME]" at bounding box center [190, 98] width 55 height 16
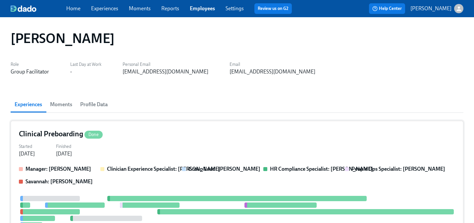
click at [153, 144] on div "Started [DATE] Finished [DATE]" at bounding box center [237, 150] width 437 height 16
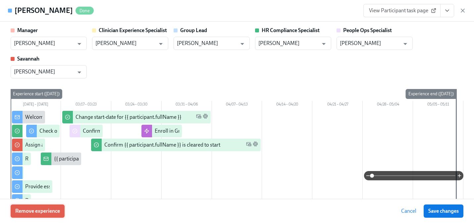
click at [61, 208] on button "Remove experience" at bounding box center [38, 211] width 54 height 13
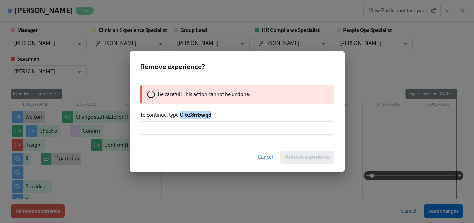
drag, startPoint x: 212, startPoint y: 116, endPoint x: 181, endPoint y: 115, distance: 31.2
click at [181, 115] on p "To continue, type O-6Z8rrbwqd" at bounding box center [237, 115] width 194 height 7
click at [179, 128] on input "text" at bounding box center [237, 128] width 194 height 13
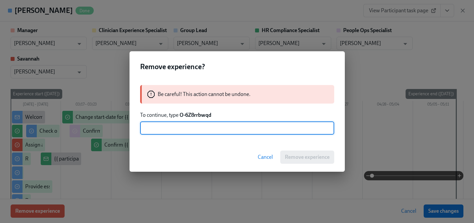
paste input "O-6Z8rrbwqd"
type input "O-6Z8rrbwqd"
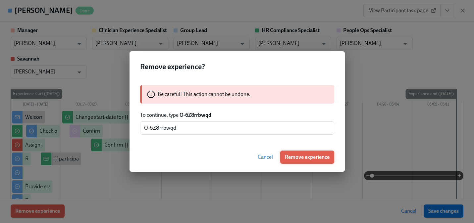
click at [308, 156] on span "Remove experience" at bounding box center [307, 157] width 45 height 7
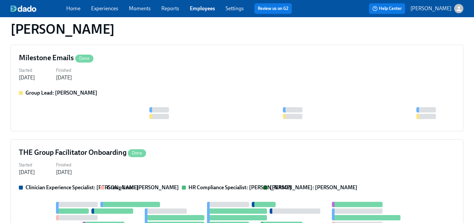
scroll to position [93, 0]
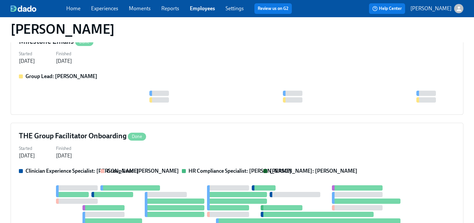
click at [192, 116] on div "Milestone Emails Done Started [DATE] Finished [DATE] Group Lead: [PERSON_NAME] …" at bounding box center [237, 138] width 453 height 221
click at [184, 91] on div at bounding box center [237, 97] width 437 height 12
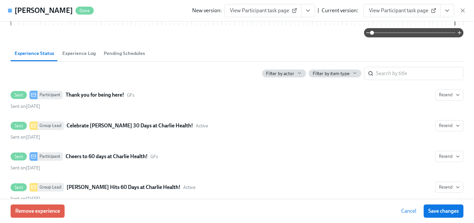
scroll to position [174, 0]
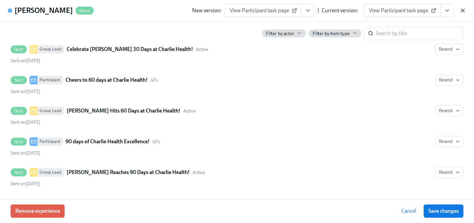
click at [462, 10] on icon "button" at bounding box center [462, 10] width 3 height 3
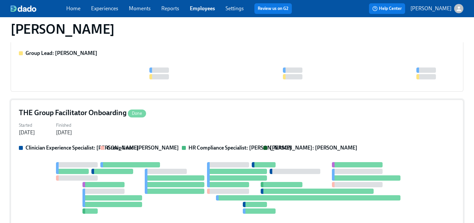
scroll to position [125, 0]
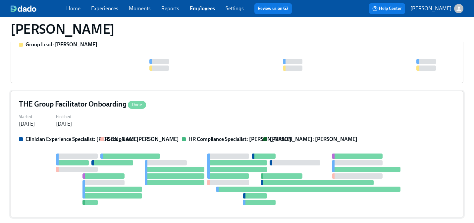
click at [119, 159] on div at bounding box center [237, 180] width 437 height 52
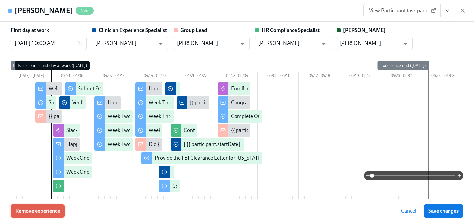
click at [42, 208] on span "Remove experience" at bounding box center [37, 211] width 45 height 7
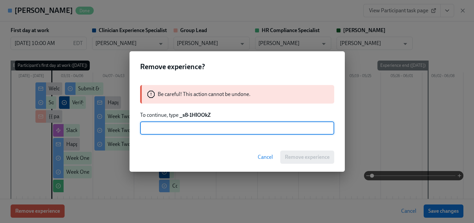
click at [193, 115] on strong "_s8-1HlOOkZ" at bounding box center [195, 115] width 31 height 6
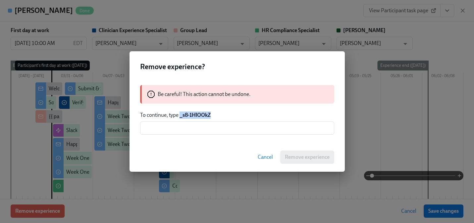
drag, startPoint x: 211, startPoint y: 115, endPoint x: 181, endPoint y: 113, distance: 30.6
click at [181, 113] on p "To continue, type _s8-1HlOOkZ" at bounding box center [237, 115] width 194 height 7
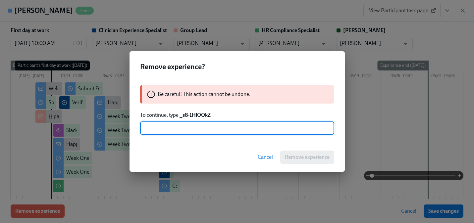
click at [183, 130] on input "text" at bounding box center [237, 128] width 194 height 13
paste input "_s8-1HlOOkZ"
type input "_s8-1HlOOkZ"
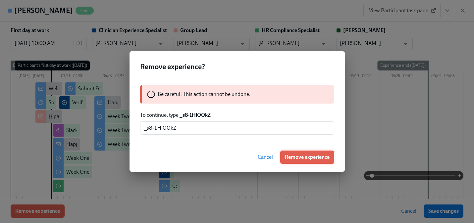
click at [304, 156] on span "Remove experience" at bounding box center [307, 157] width 45 height 7
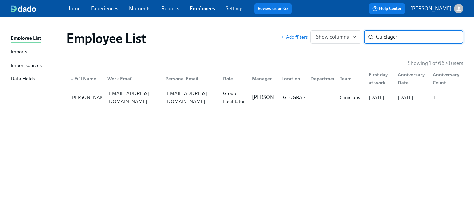
paste input "Rosancrans"
type input "Rosancrans"
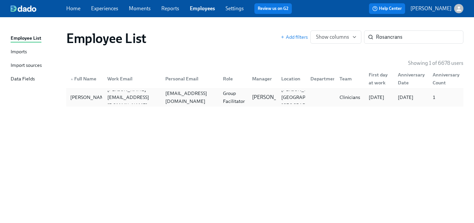
click at [189, 98] on div "[EMAIL_ADDRESS][DOMAIN_NAME]" at bounding box center [190, 98] width 55 height 16
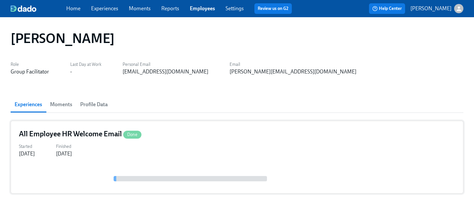
click at [73, 158] on div "All Employee HR Welcome Email Done Started [DATE] Finished [DATE]" at bounding box center [237, 157] width 453 height 73
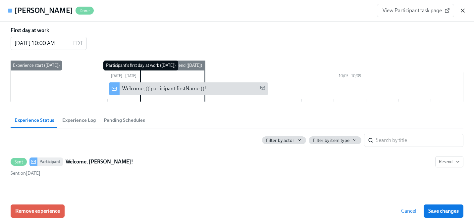
click at [463, 10] on icon "button" at bounding box center [463, 10] width 7 height 7
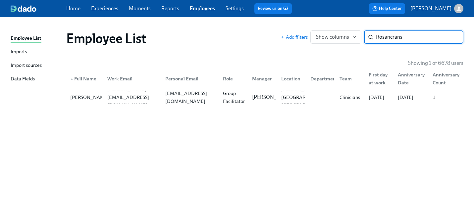
paste input "[PERSON_NAME]"
type input "[PERSON_NAME]"
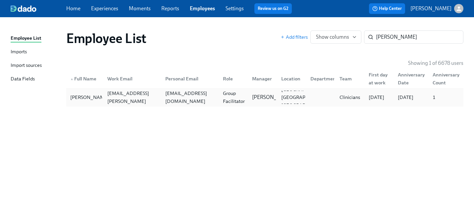
click at [237, 90] on div "[PERSON_NAME] [PERSON_NAME][EMAIL_ADDRESS][PERSON_NAME][DOMAIN_NAME] [EMAIL_ADD…" at bounding box center [264, 97] width 397 height 19
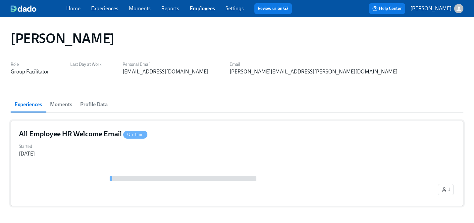
scroll to position [28, 0]
